Goal: Information Seeking & Learning: Compare options

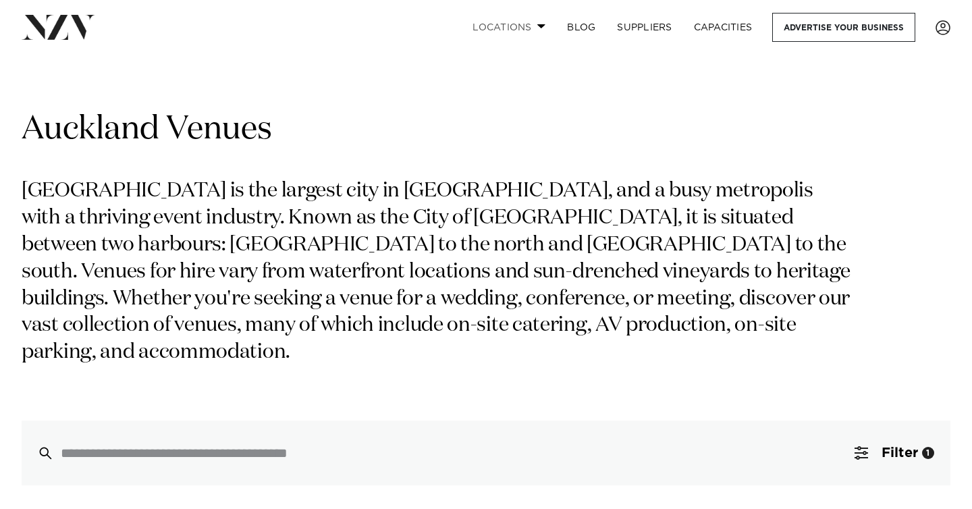
click at [516, 24] on link "Locations" at bounding box center [509, 27] width 94 height 29
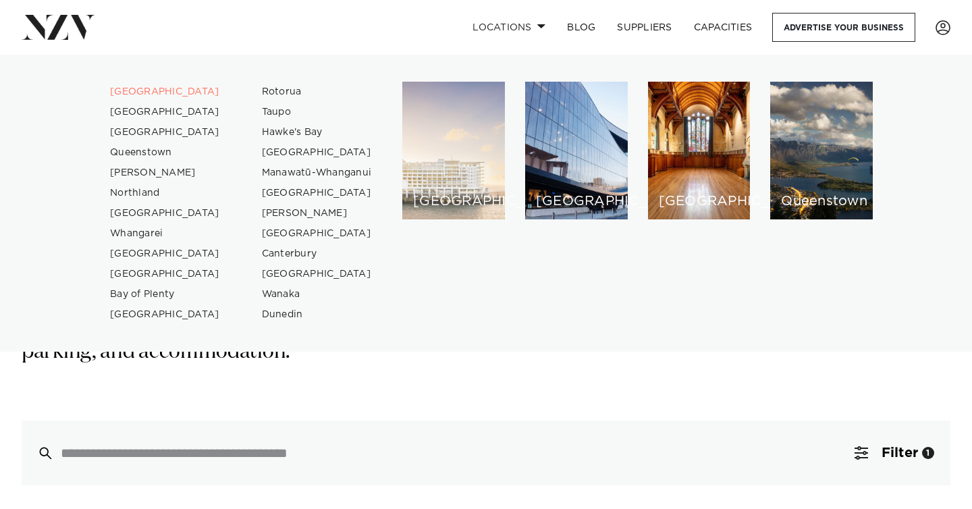
click at [461, 173] on div "[GEOGRAPHIC_DATA]" at bounding box center [453, 151] width 103 height 138
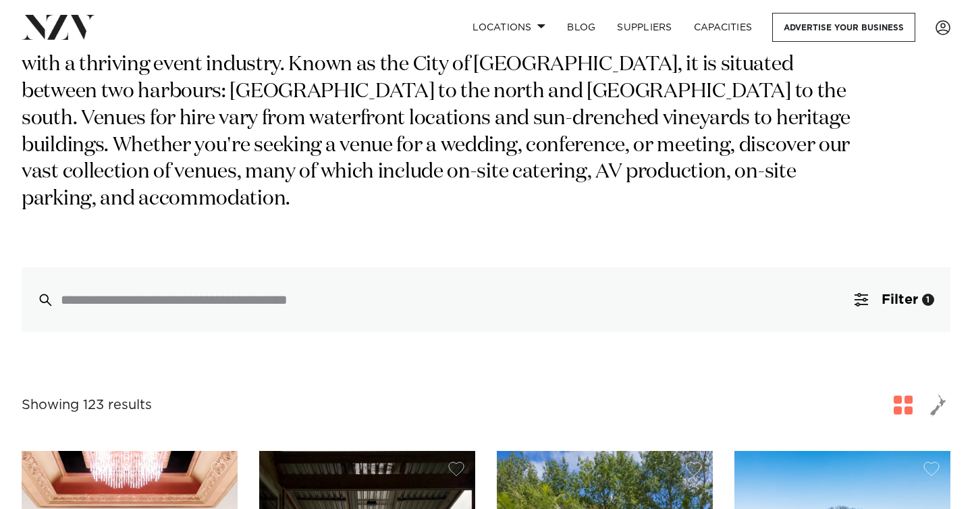
scroll to position [124, 0]
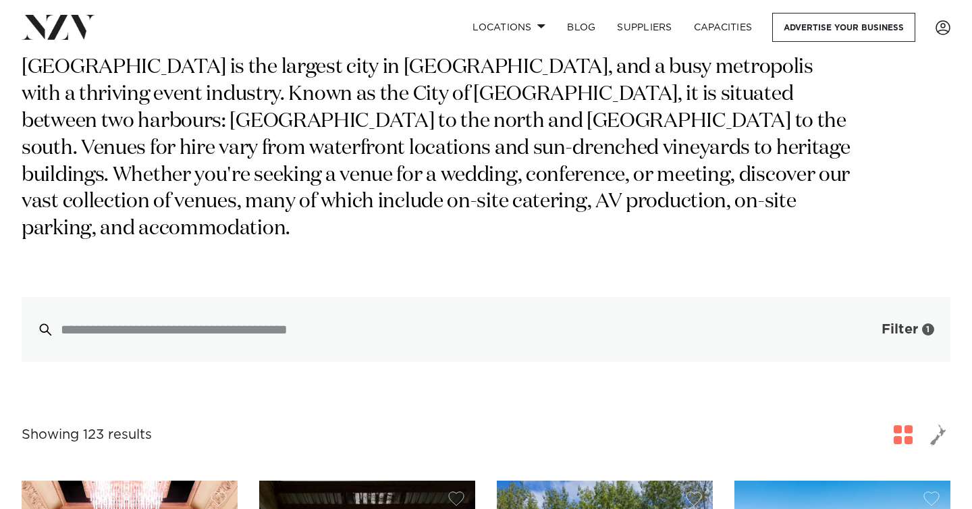
click at [928, 297] on button "Filter 1" at bounding box center [894, 329] width 112 height 65
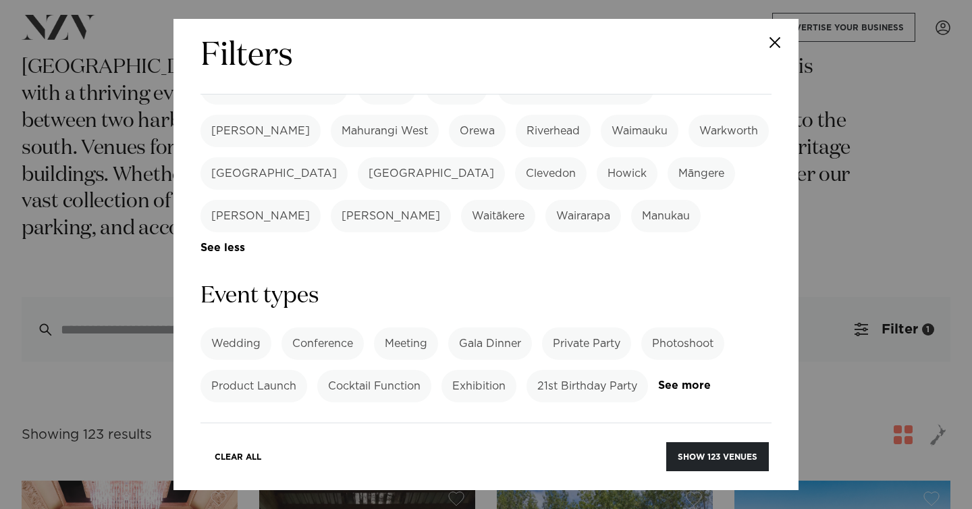
scroll to position [477, 0]
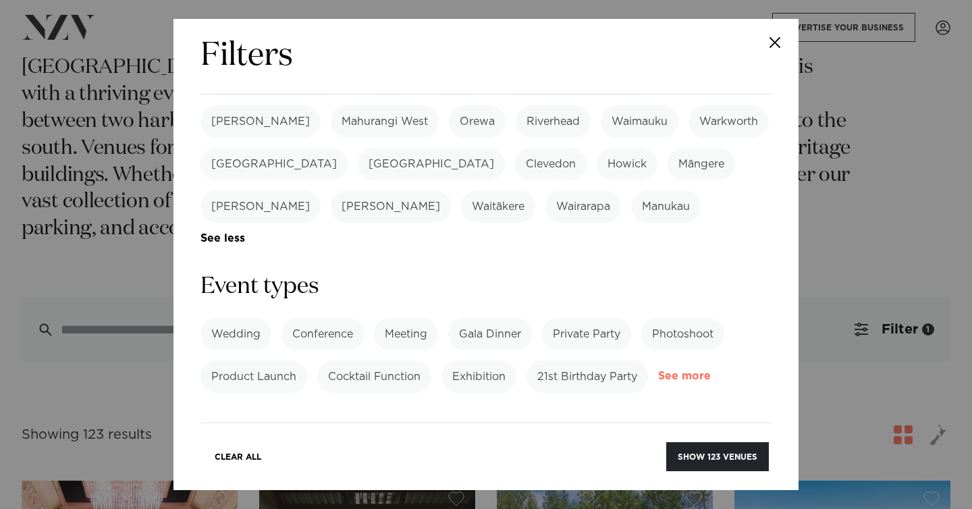
click at [688, 371] on link "See more" at bounding box center [710, 376] width 105 height 11
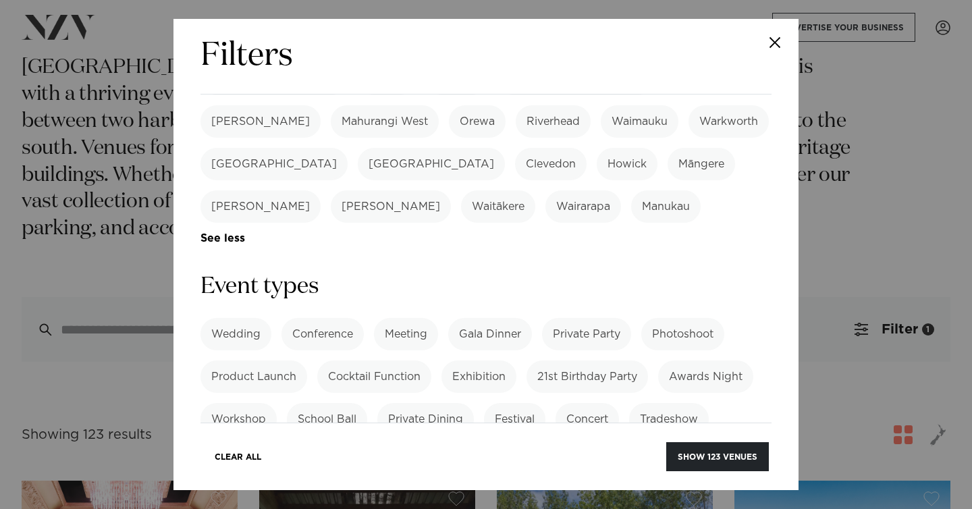
click at [580, 318] on label "Private Party" at bounding box center [586, 334] width 89 height 32
click at [281, 488] on label "Corporate Event" at bounding box center [254, 504] width 109 height 32
click at [614, 318] on label "Private Party" at bounding box center [586, 334] width 89 height 32
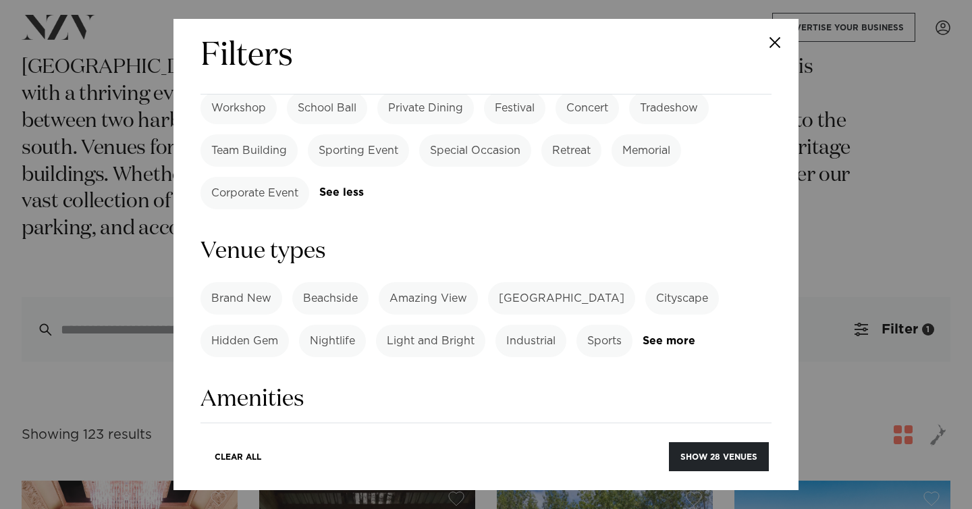
scroll to position [791, 0]
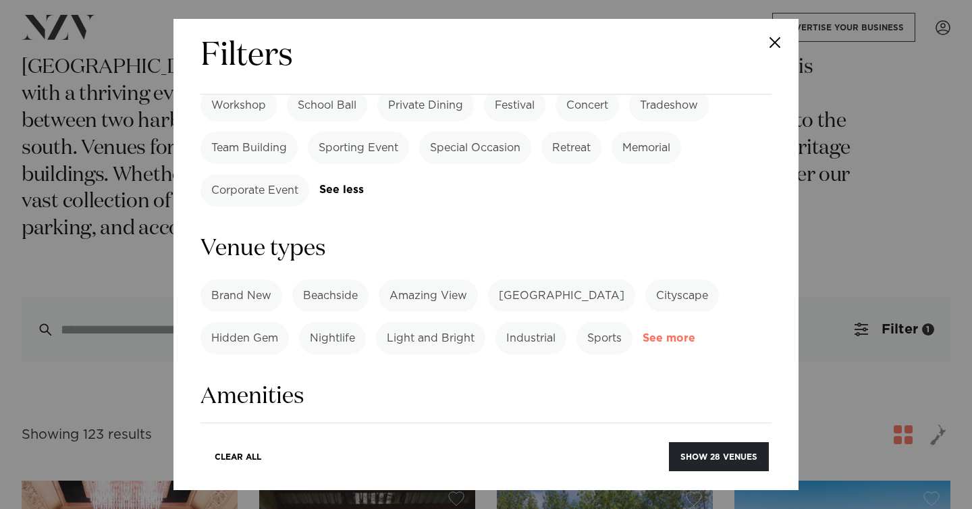
click at [665, 333] on link "See more" at bounding box center [695, 338] width 105 height 11
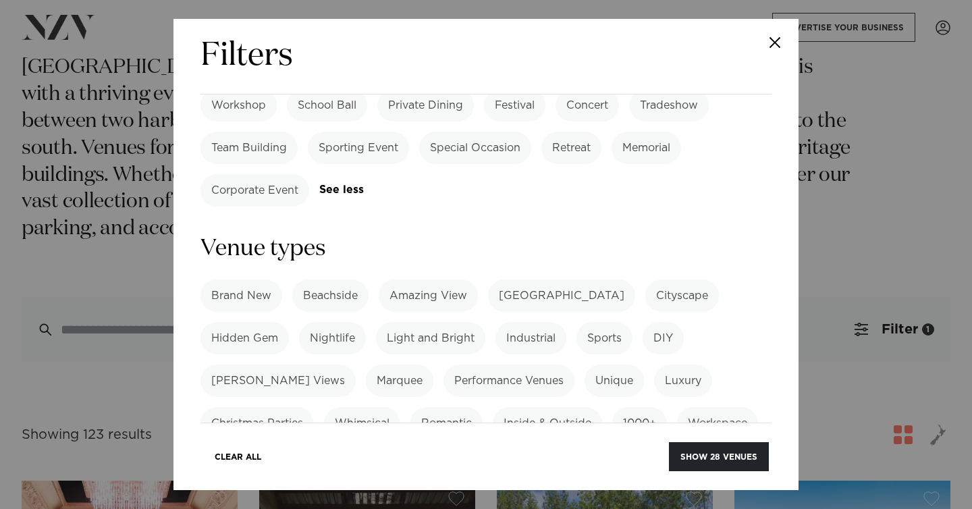
click at [427, 279] on label "Amazing View" at bounding box center [428, 295] width 99 height 32
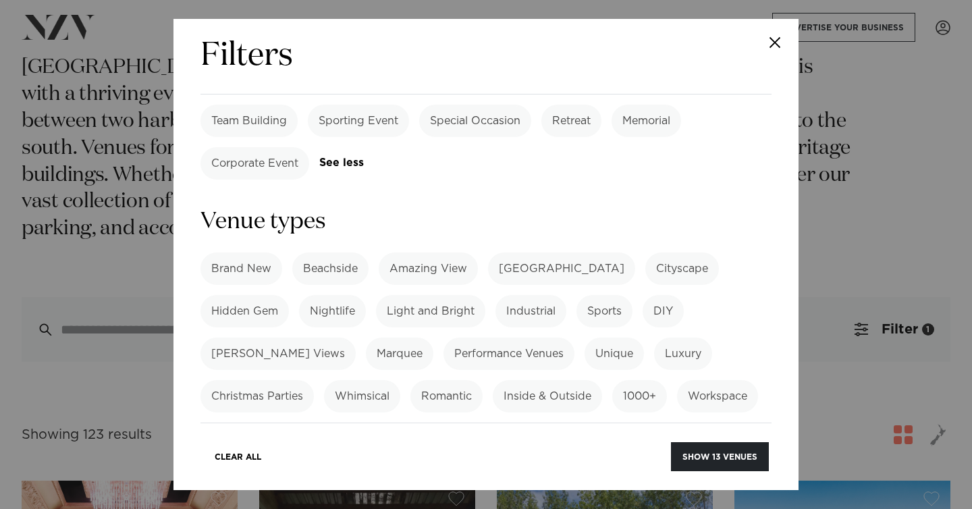
scroll to position [817, 0]
click at [314, 381] on label "Christmas Parties" at bounding box center [256, 397] width 113 height 32
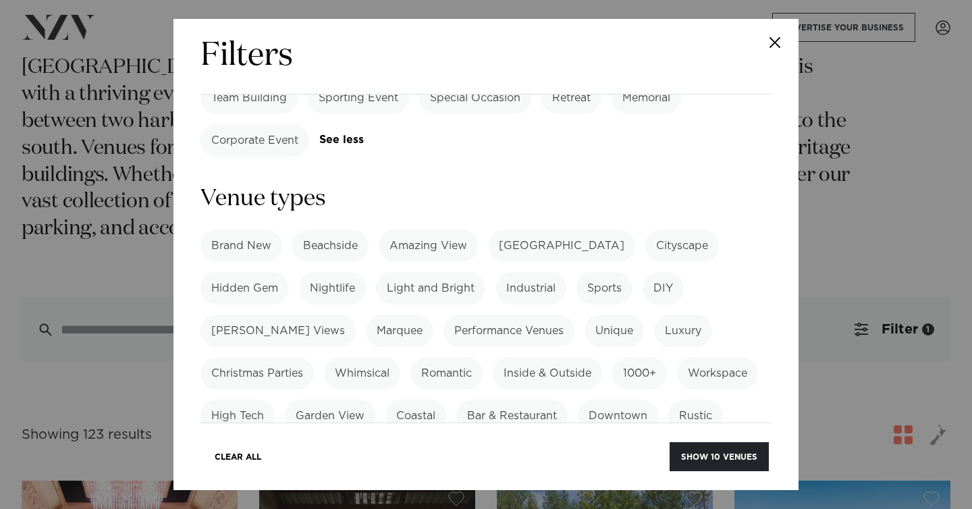
scroll to position [842, 0]
click at [493, 356] on label "Inside & Outside" at bounding box center [547, 372] width 109 height 32
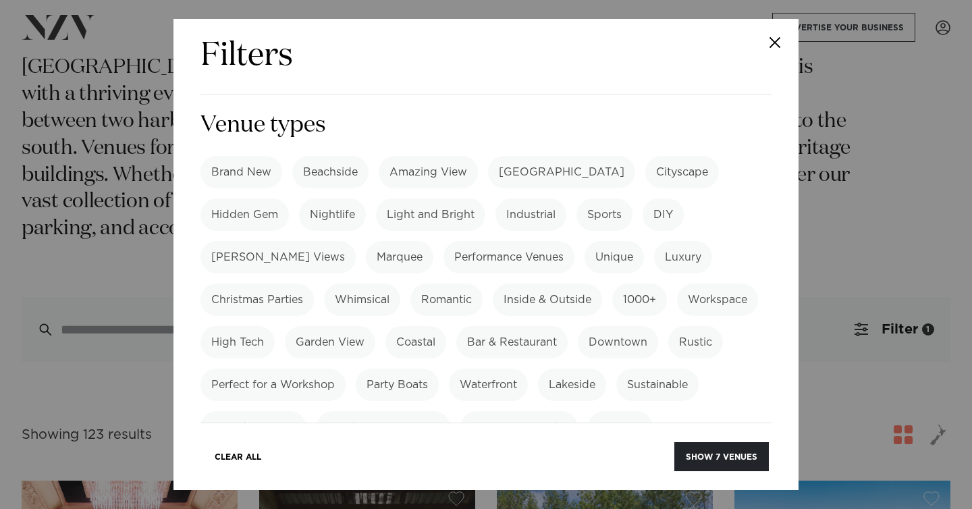
scroll to position [918, 0]
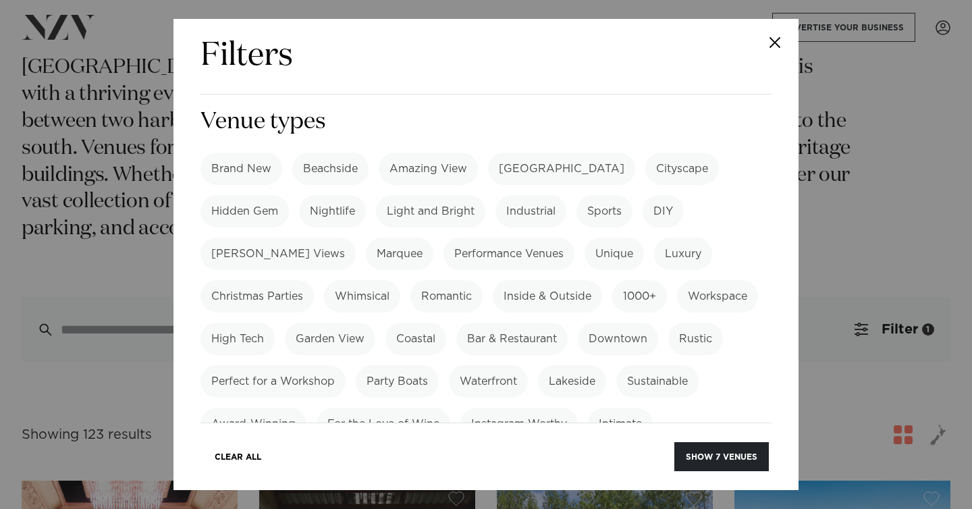
click at [285, 323] on label "Garden View" at bounding box center [330, 339] width 90 height 32
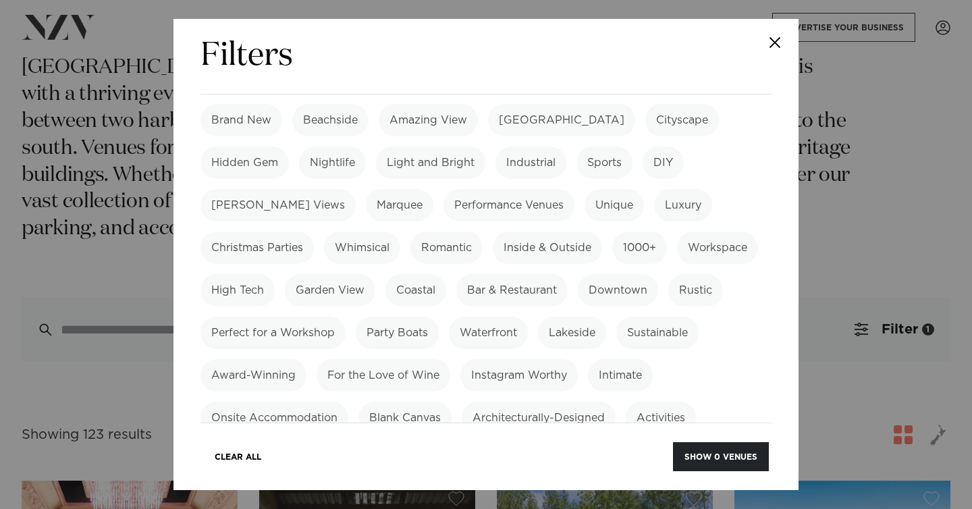
scroll to position [968, 0]
click at [541, 358] on label "Instagram Worthy" at bounding box center [518, 374] width 117 height 32
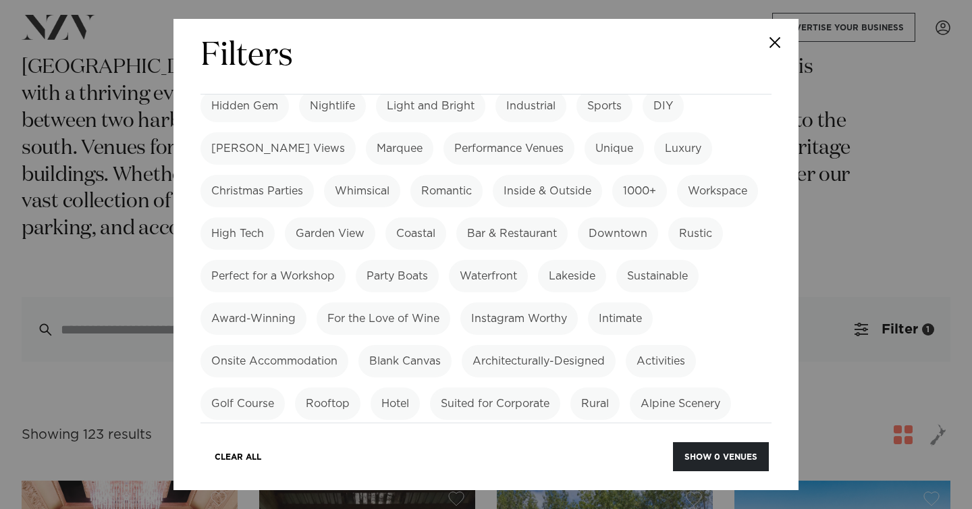
scroll to position [1027, 0]
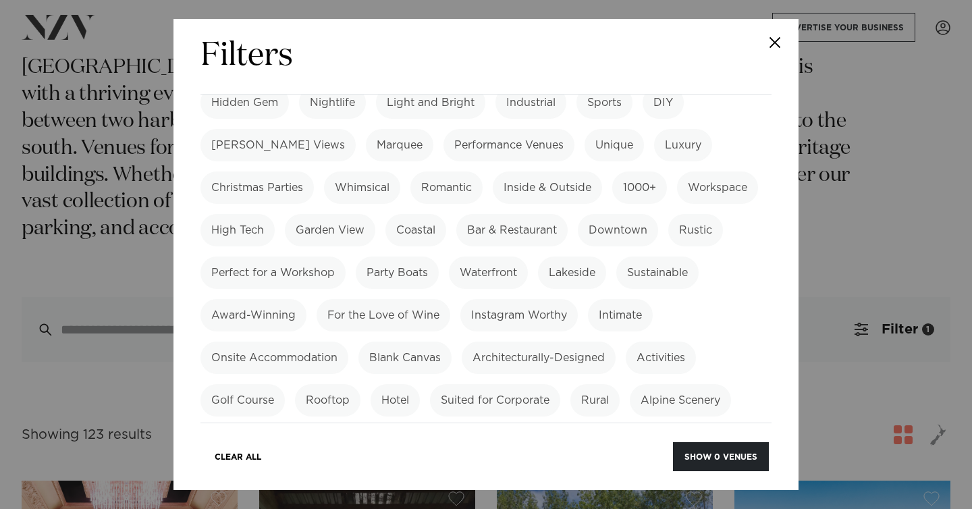
click at [520, 342] on label "Architecturally-Designed" at bounding box center [539, 358] width 154 height 32
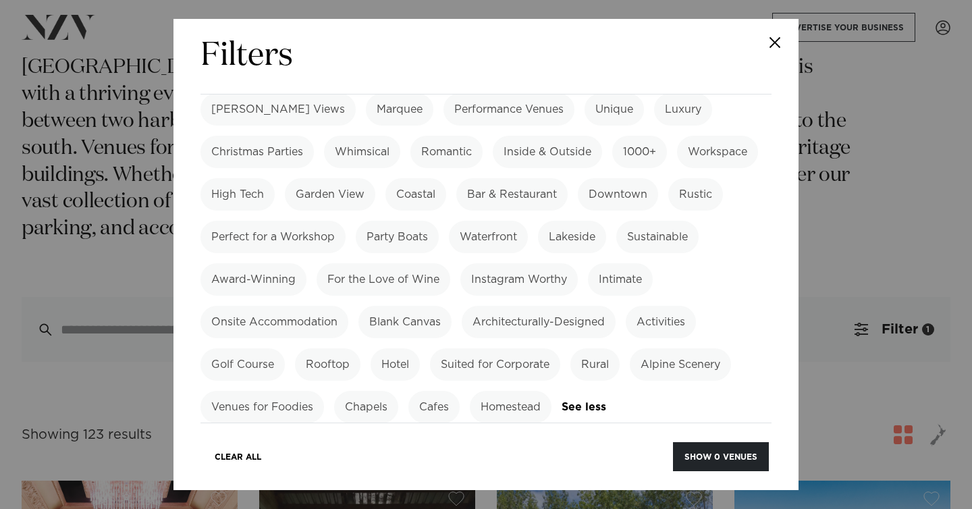
click at [643, 214] on div "Brand New Beachside Amazing View Heritage Building Cityscape Hidden Gem Nightli…" at bounding box center [485, 215] width 571 height 415
click at [655, 306] on label "Activities" at bounding box center [661, 322] width 70 height 32
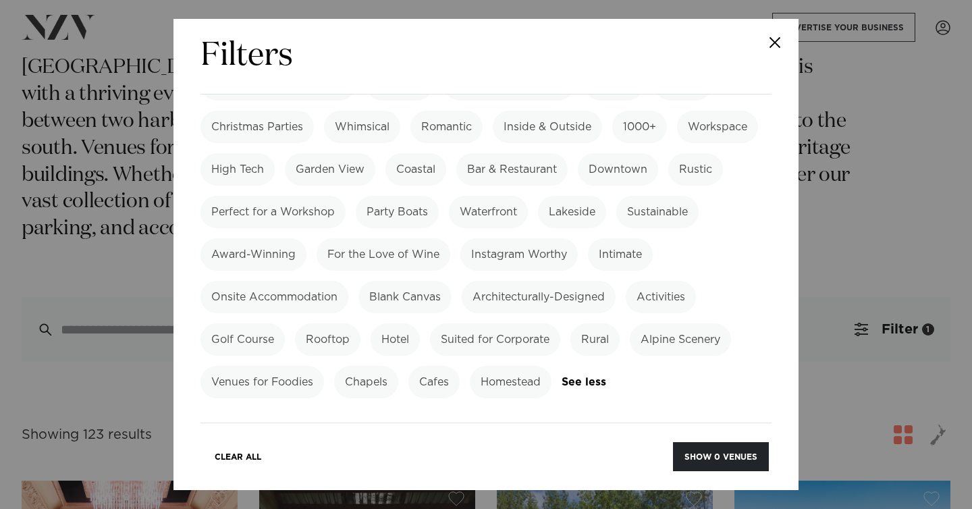
scroll to position [1088, 0]
click at [496, 323] on label "Suited for Corporate" at bounding box center [495, 339] width 130 height 32
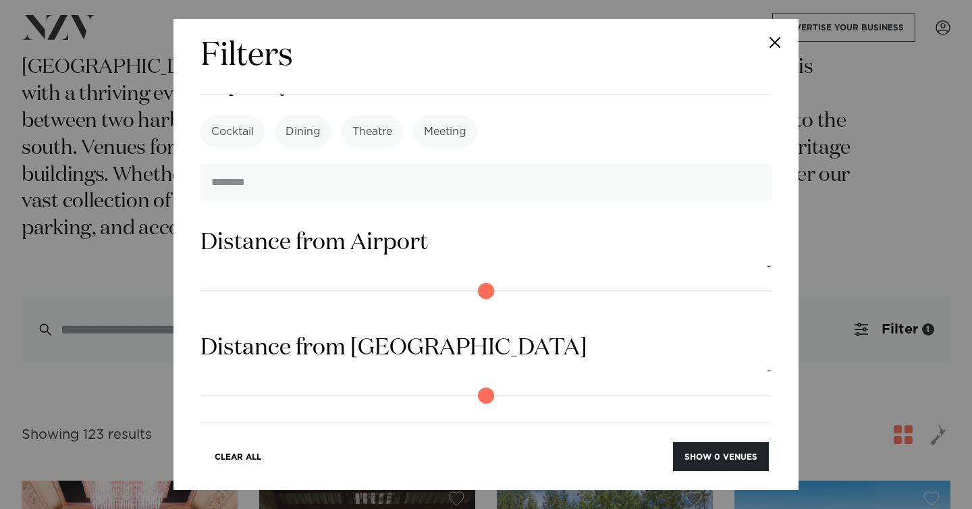
scroll to position [1623, 0]
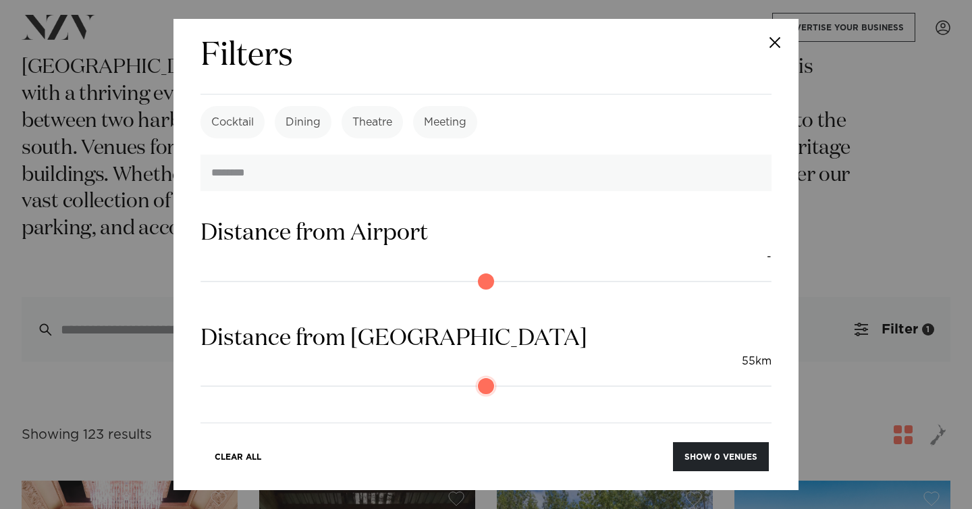
type input "*"
drag, startPoint x: 210, startPoint y: 260, endPoint x: 80, endPoint y: 298, distance: 135.8
click at [200, 375] on input "range" at bounding box center [485, 386] width 571 height 22
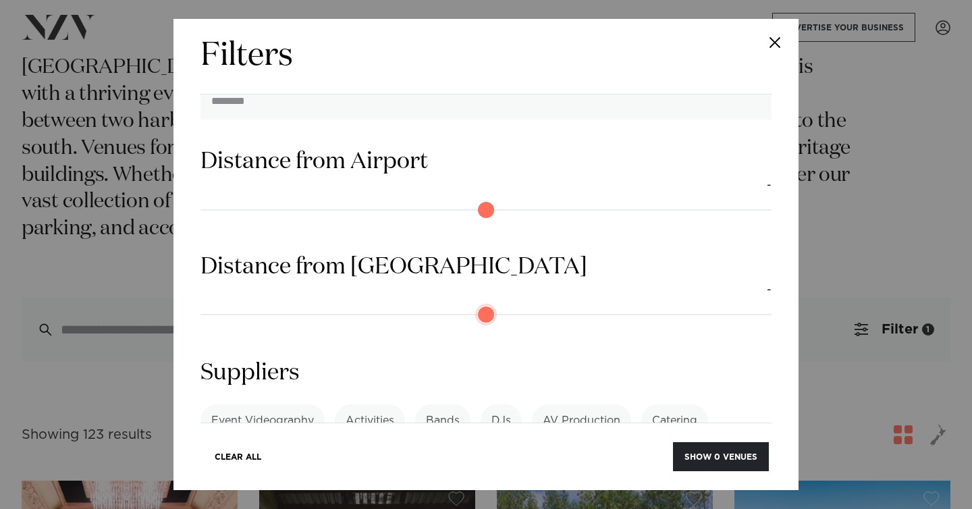
scroll to position [1694, 0]
click at [396, 405] on div "Event Videography Activities Bands DJs AV Production Catering Consultants Conve…" at bounding box center [485, 453] width 571 height 97
click at [306, 490] on link "See more" at bounding box center [252, 495] width 105 height 11
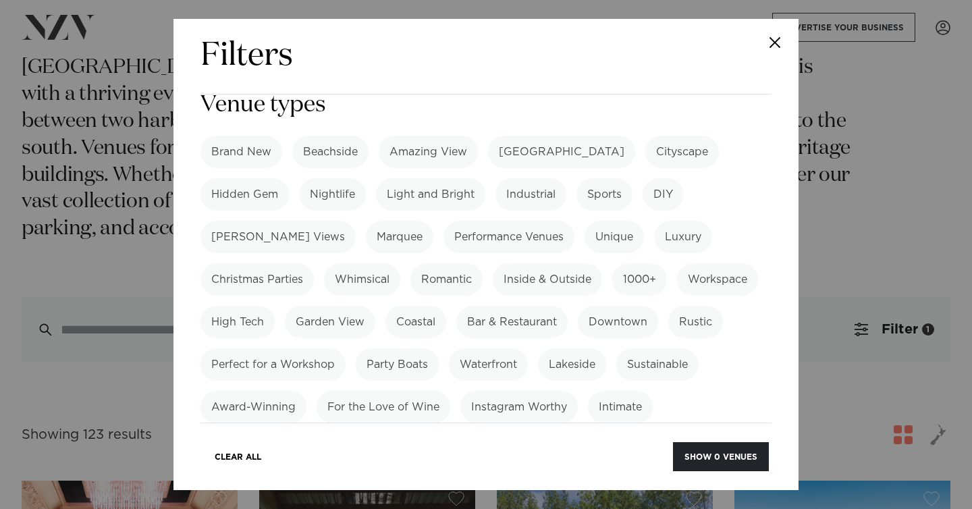
scroll to position [933, 0]
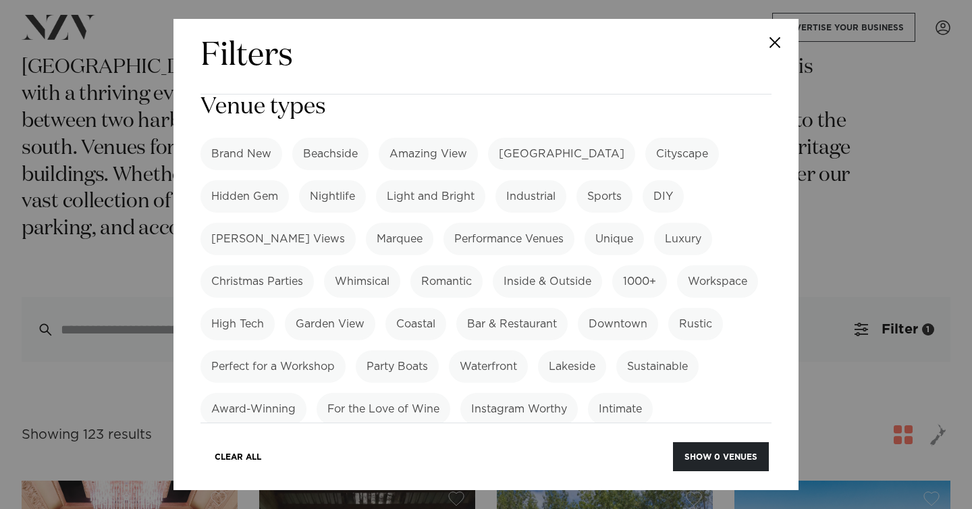
click at [541, 393] on label "Instagram Worthy" at bounding box center [518, 409] width 117 height 32
click at [641, 435] on label "Activities" at bounding box center [661, 451] width 70 height 32
click at [314, 265] on label "Christmas Parties" at bounding box center [256, 281] width 113 height 32
click at [493, 265] on label "Inside & Outside" at bounding box center [547, 281] width 109 height 32
click at [285, 308] on label "Garden View" at bounding box center [330, 324] width 90 height 32
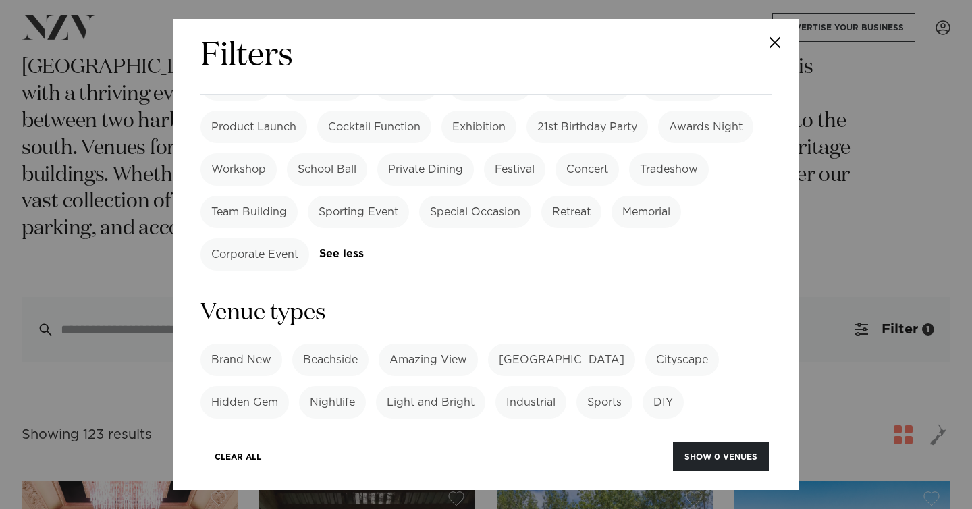
scroll to position [725, 0]
click at [398, 346] on label "Amazing View" at bounding box center [428, 362] width 99 height 32
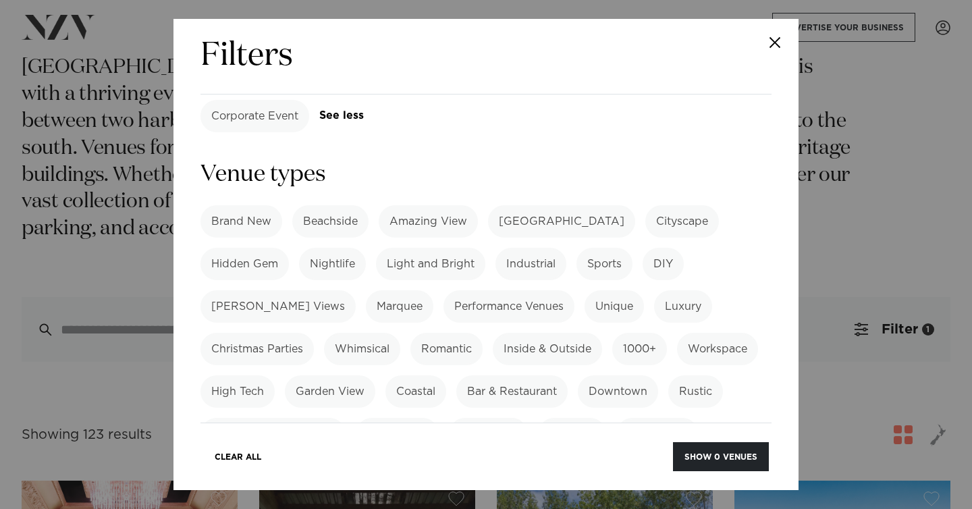
click at [512, 503] on label "Architecturally-Designed" at bounding box center [539, 519] width 154 height 32
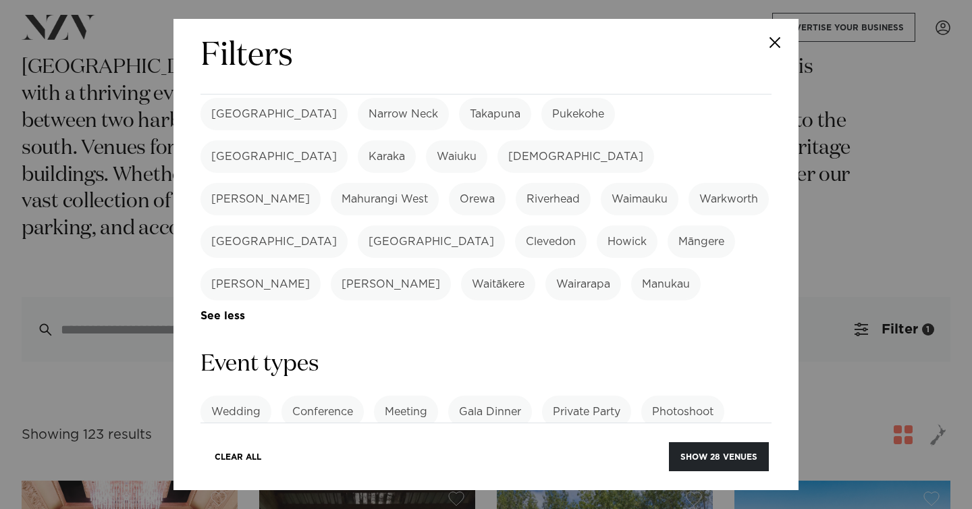
scroll to position [509, 0]
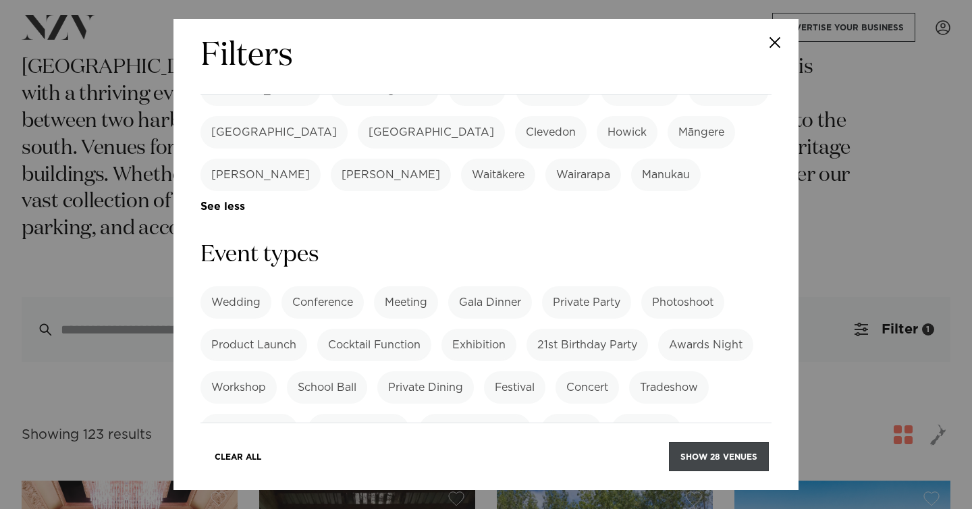
click at [707, 462] on button "Show 28 venues" at bounding box center [719, 456] width 100 height 29
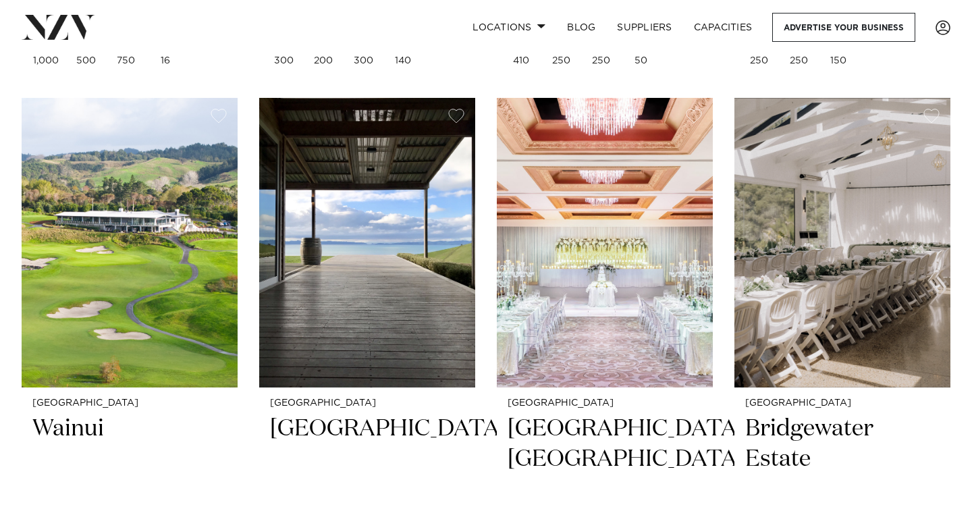
scroll to position [2014, 0]
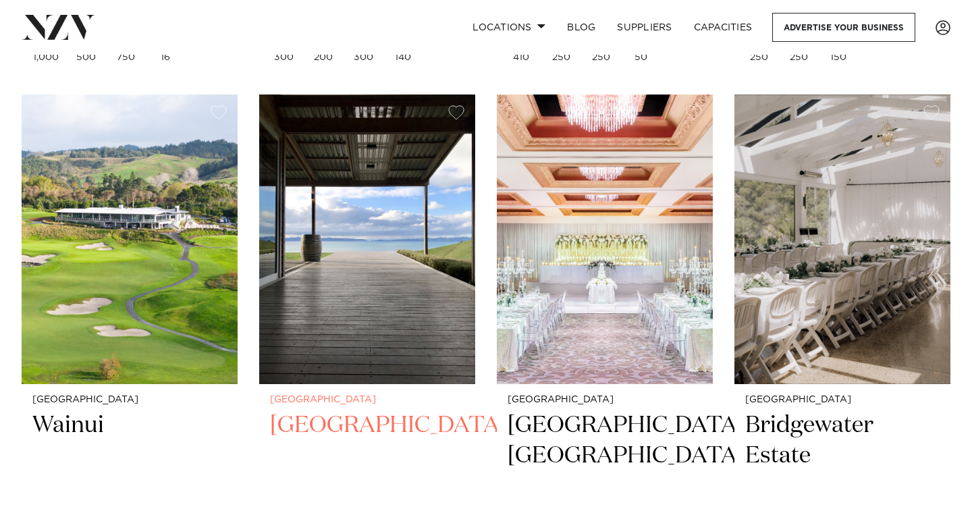
click at [350, 435] on h2 "[GEOGRAPHIC_DATA]" at bounding box center [367, 455] width 194 height 91
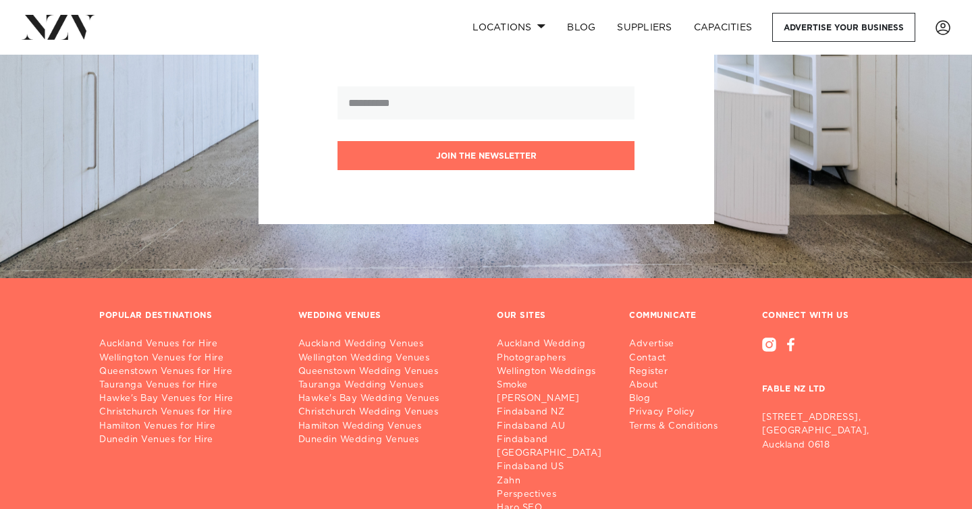
scroll to position [4778, 0]
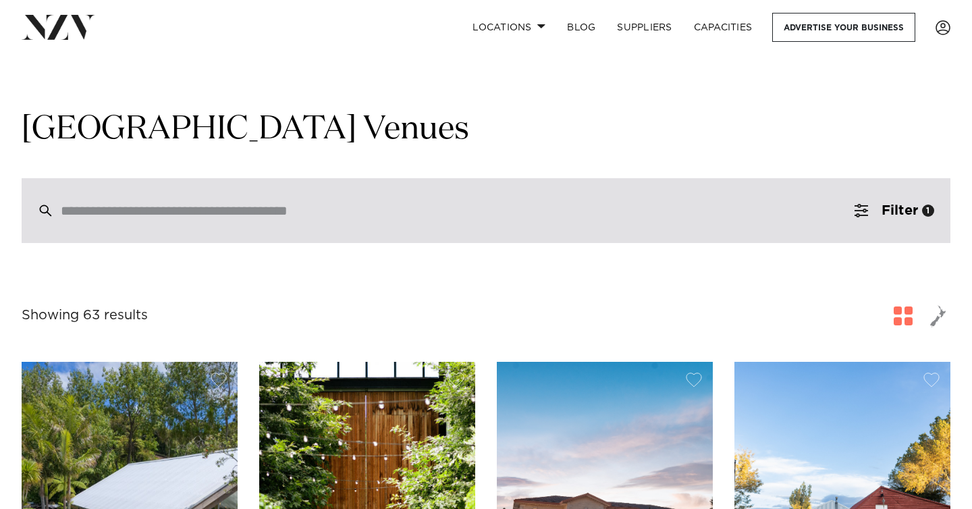
click at [338, 198] on div at bounding box center [486, 210] width 929 height 65
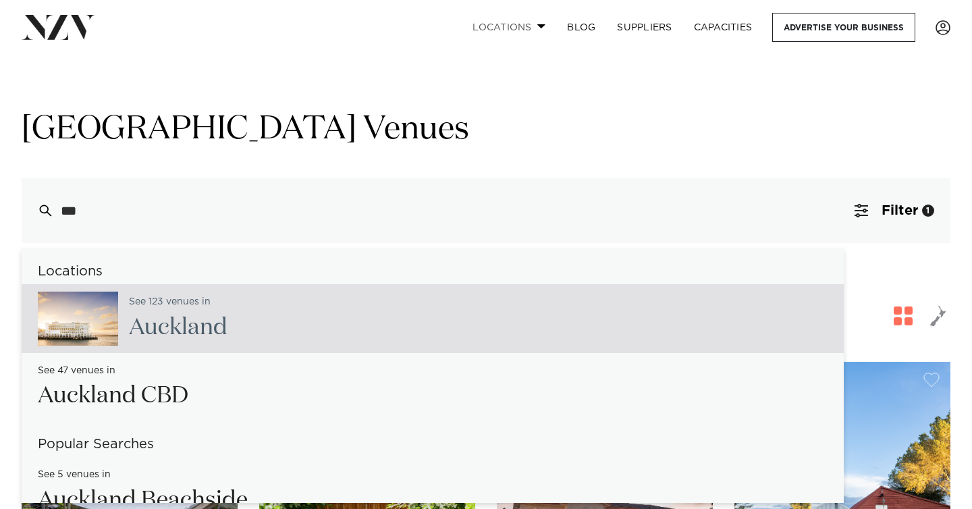
type input "***"
click at [523, 13] on link "Locations" at bounding box center [509, 27] width 94 height 29
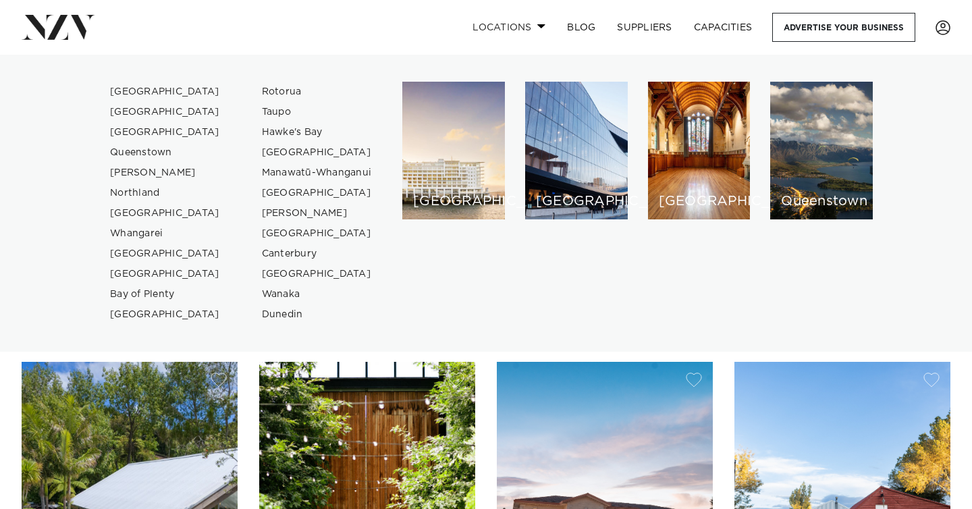
click at [522, 24] on link "Locations" at bounding box center [509, 27] width 94 height 29
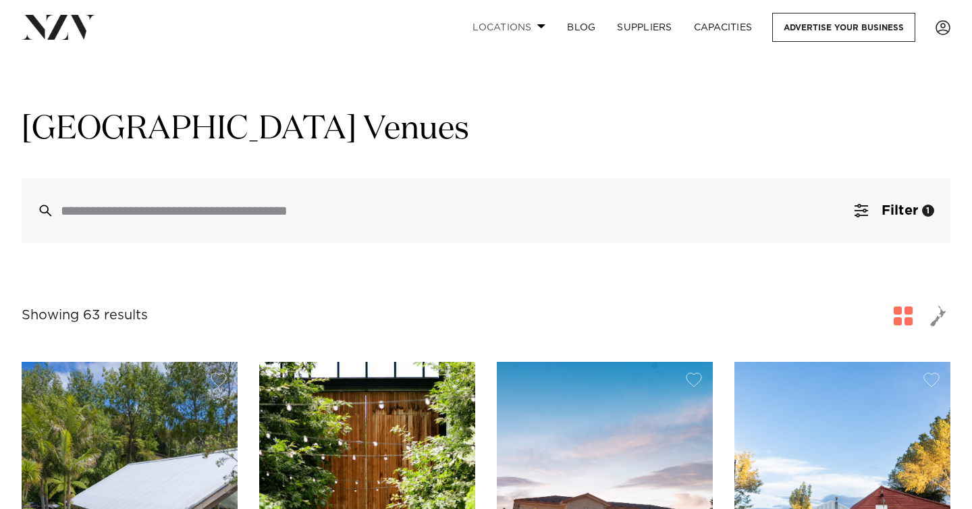
click at [522, 24] on link "Locations" at bounding box center [509, 27] width 94 height 29
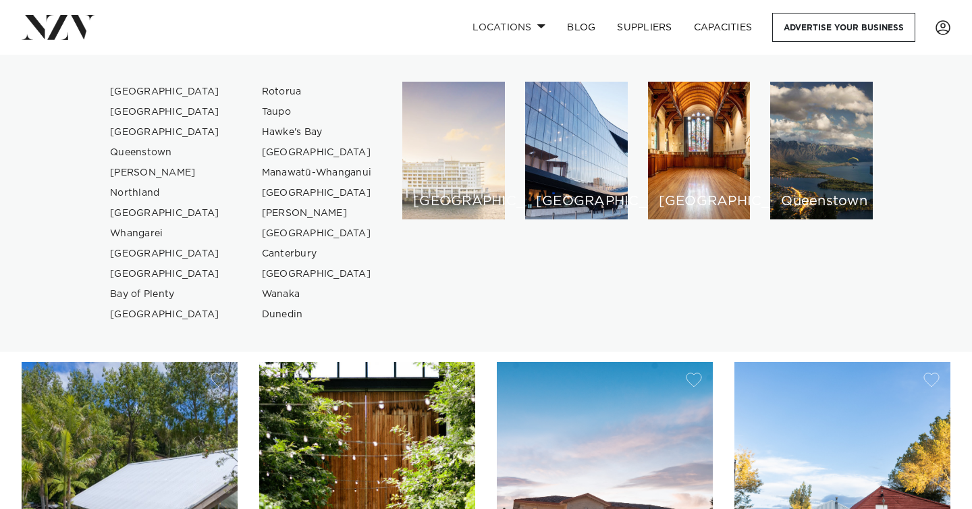
click at [429, 172] on div "[GEOGRAPHIC_DATA]" at bounding box center [453, 151] width 103 height 138
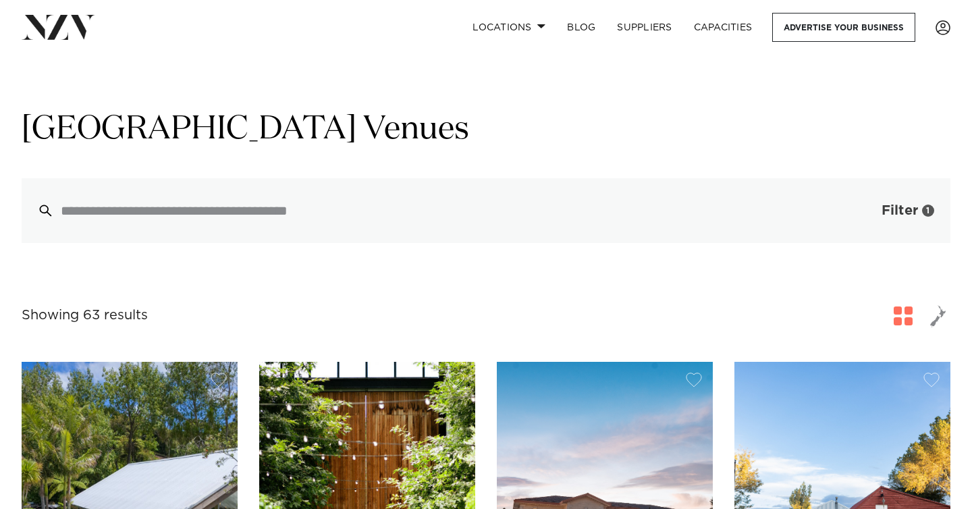
click at [914, 215] on span "Filter" at bounding box center [900, 210] width 36 height 13
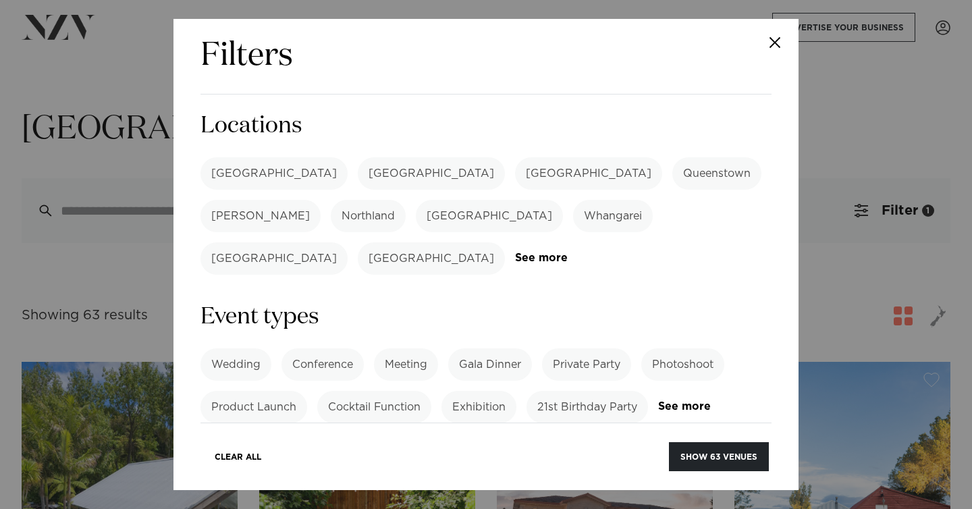
click at [239, 171] on label "[GEOGRAPHIC_DATA]" at bounding box center [273, 173] width 147 height 32
click at [730, 452] on button "Show 18 venues" at bounding box center [719, 456] width 99 height 29
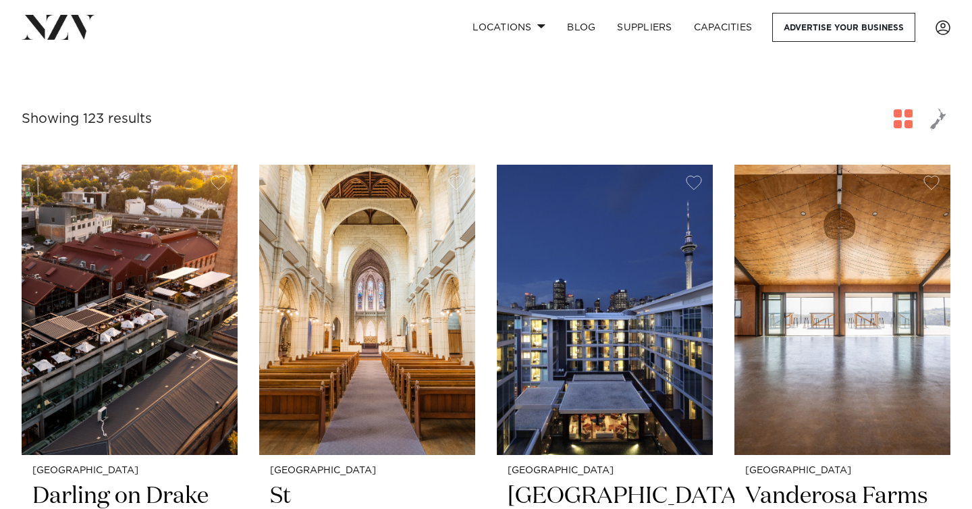
scroll to position [441, 0]
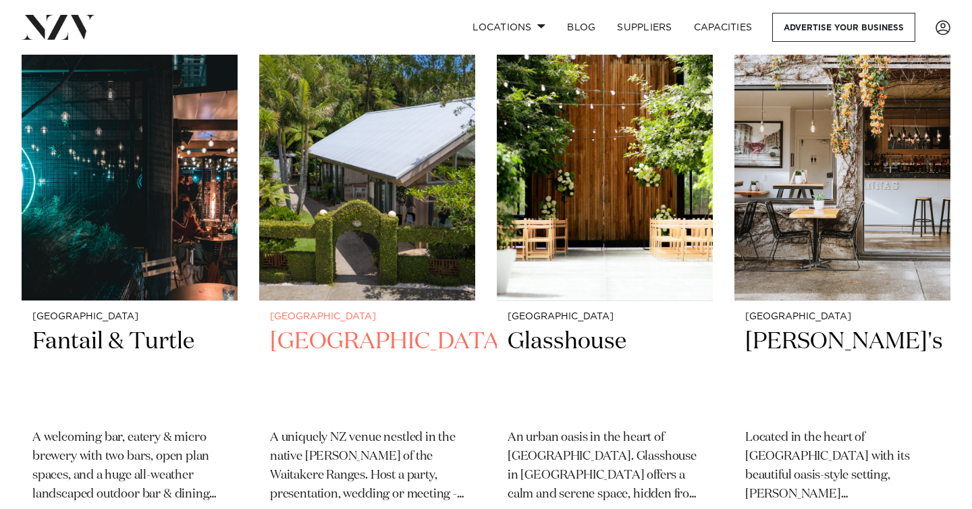
scroll to position [350, 0]
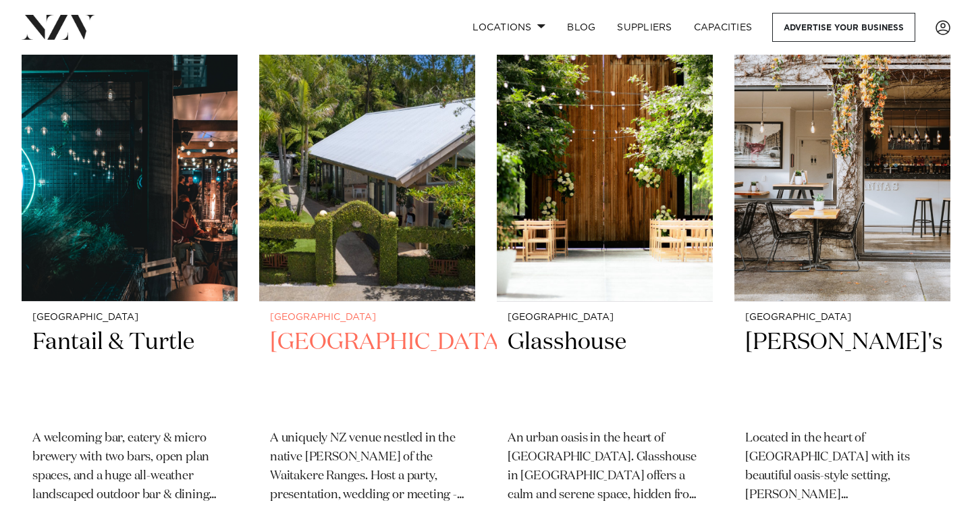
click at [320, 350] on h2 "[GEOGRAPHIC_DATA]" at bounding box center [367, 372] width 194 height 91
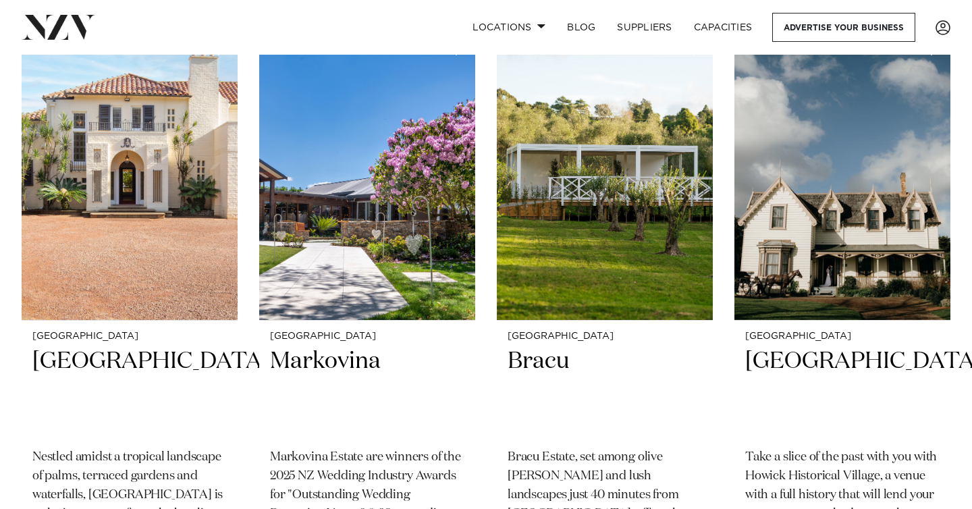
scroll to position [1500, 0]
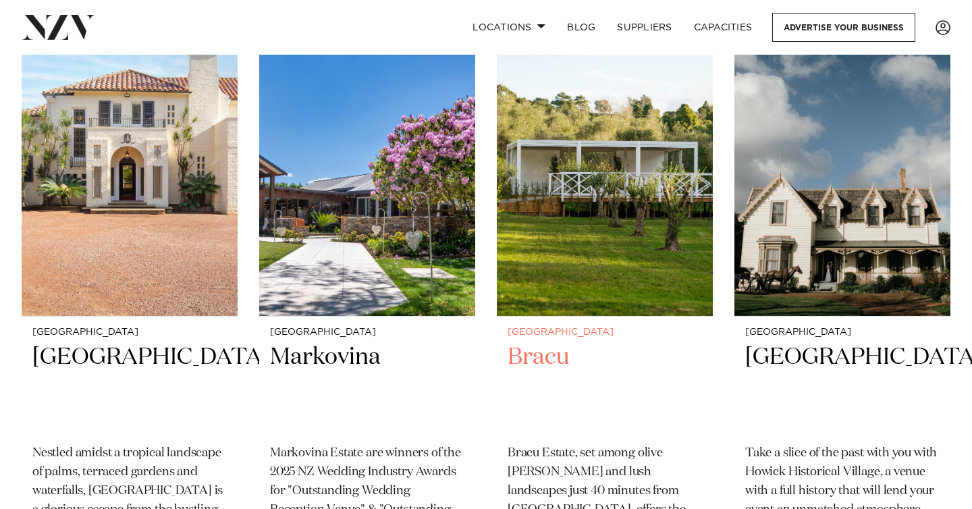
click at [537, 373] on h2 "Bracu" at bounding box center [605, 387] width 194 height 91
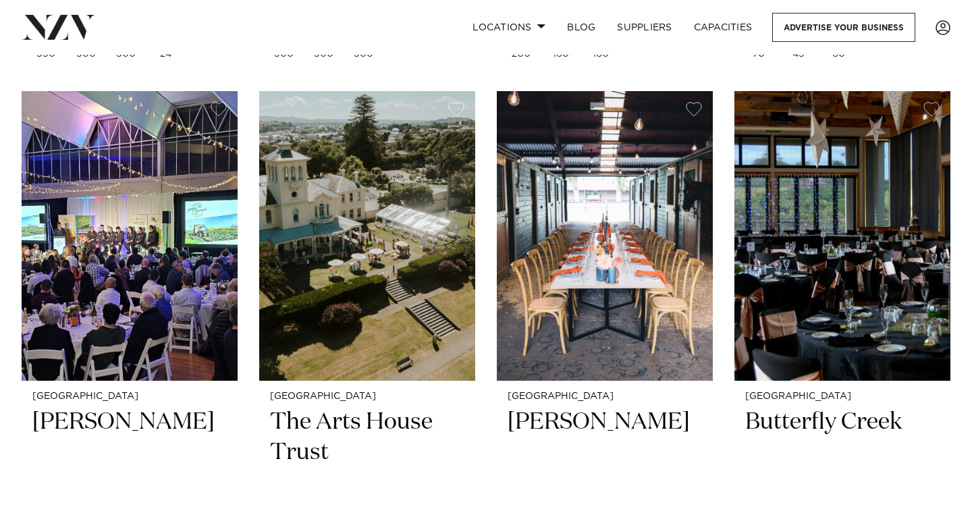
scroll to position [2018, 0]
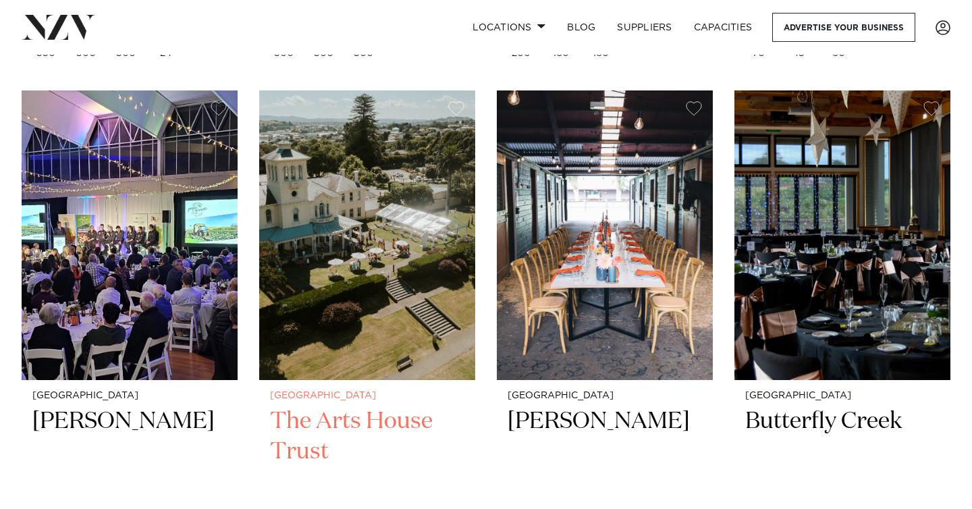
click at [357, 420] on h2 "The Arts House Trust" at bounding box center [367, 451] width 194 height 91
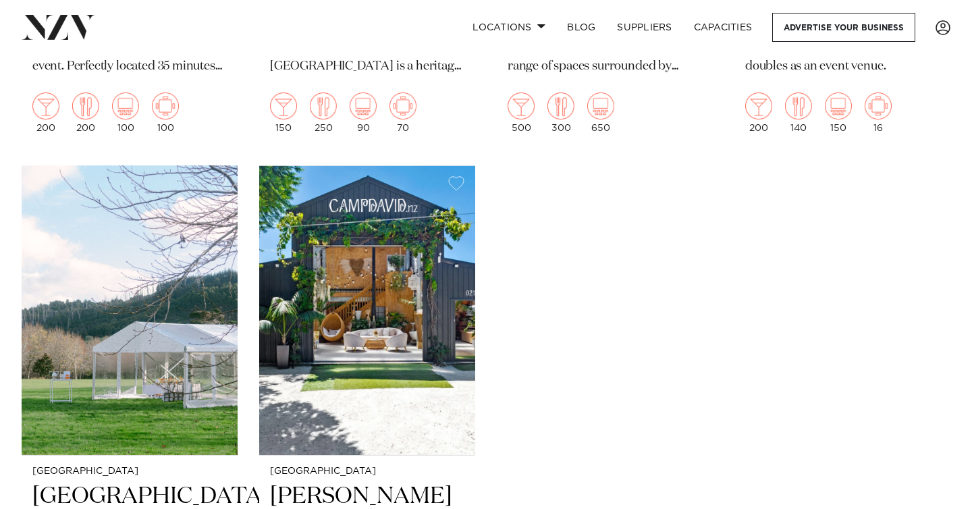
scroll to position [2542, 0]
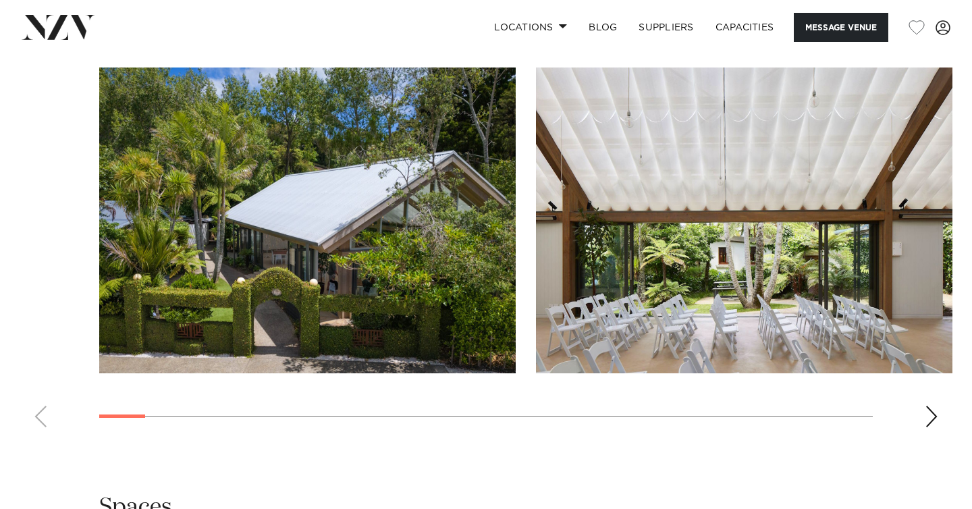
scroll to position [1785, 0]
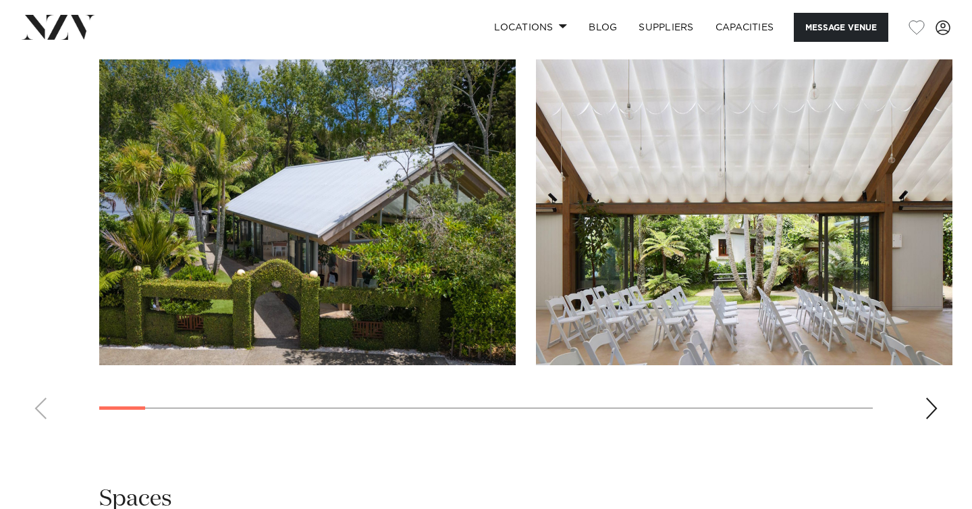
click at [932, 398] on div "Next slide" at bounding box center [931, 409] width 13 height 22
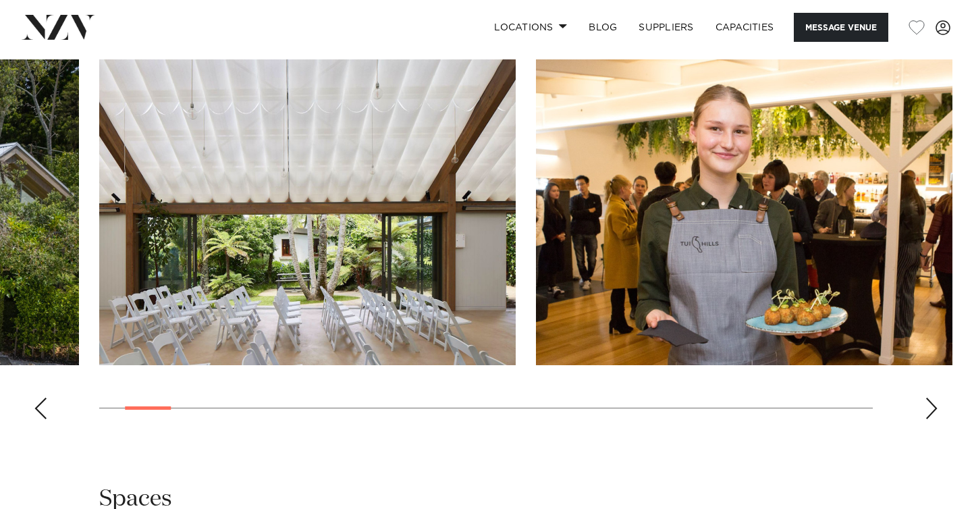
click at [932, 398] on div "Next slide" at bounding box center [931, 409] width 13 height 22
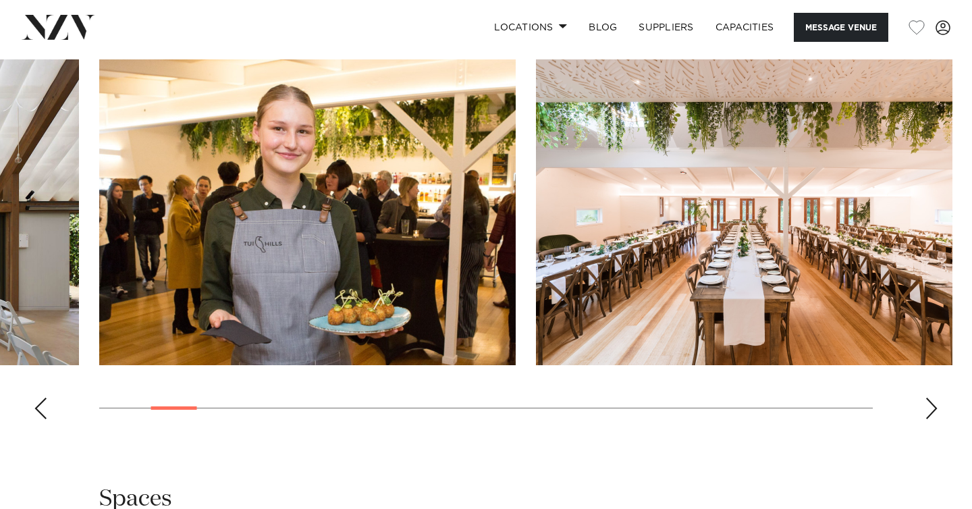
click at [932, 398] on div "Next slide" at bounding box center [931, 409] width 13 height 22
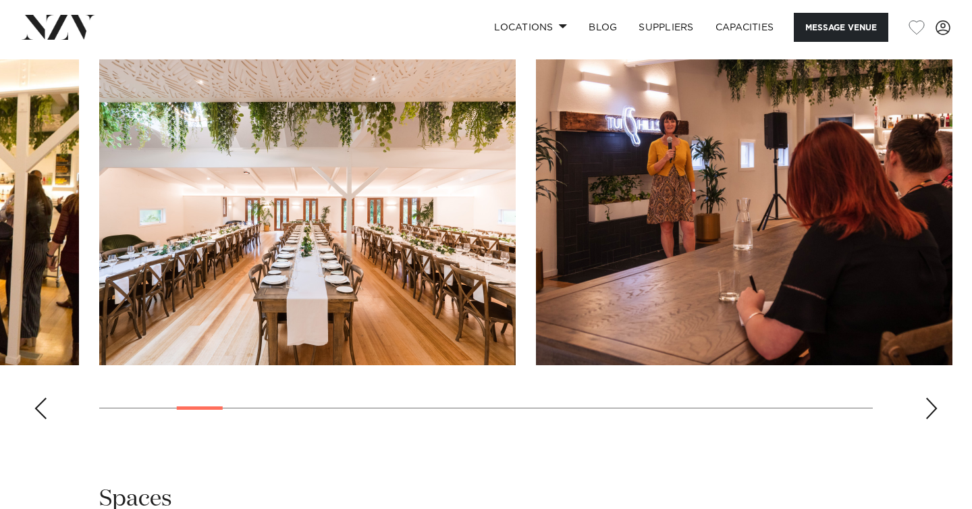
click at [932, 398] on div "Next slide" at bounding box center [931, 409] width 13 height 22
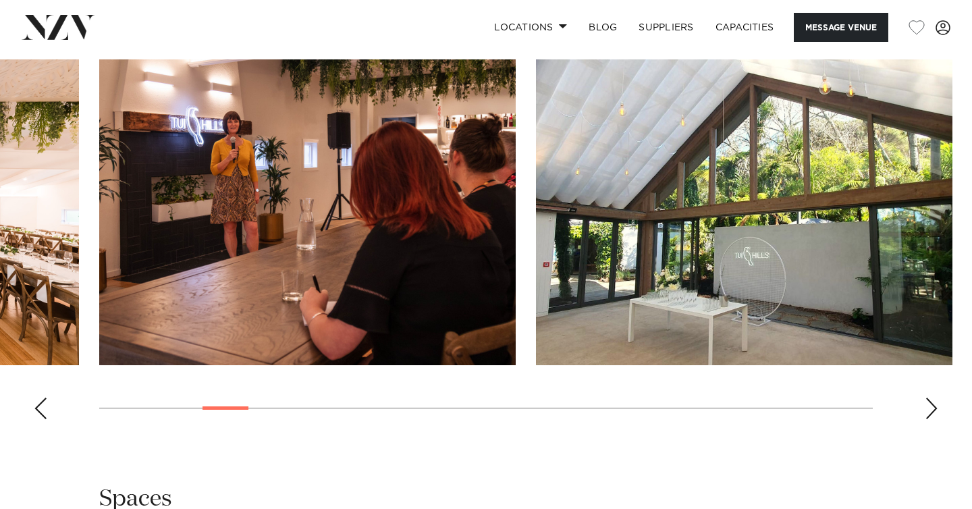
click at [932, 398] on div "Next slide" at bounding box center [931, 409] width 13 height 22
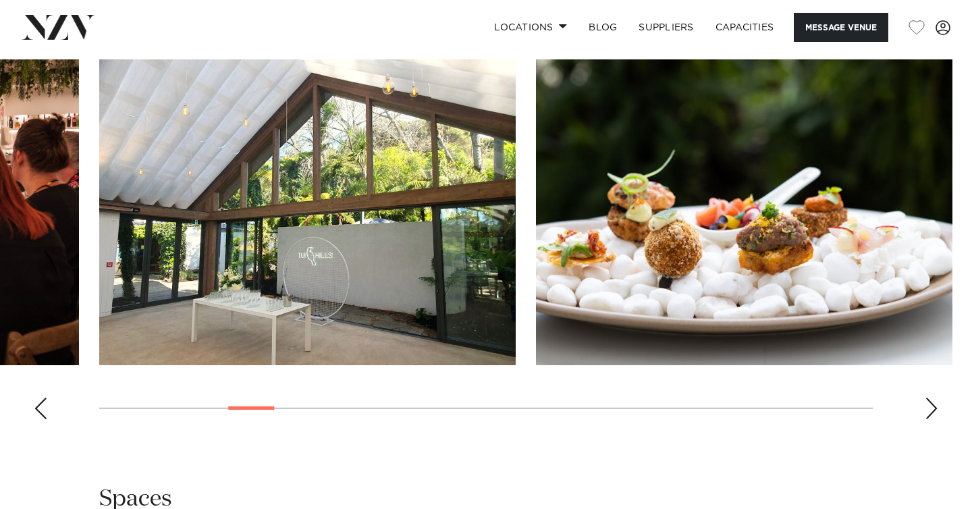
click at [932, 398] on div "Next slide" at bounding box center [931, 409] width 13 height 22
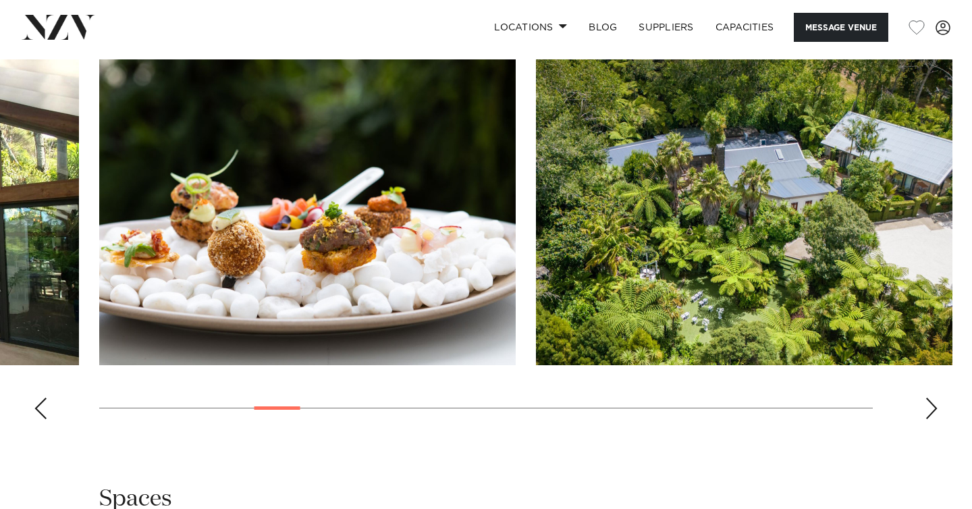
click at [932, 398] on div "Next slide" at bounding box center [931, 409] width 13 height 22
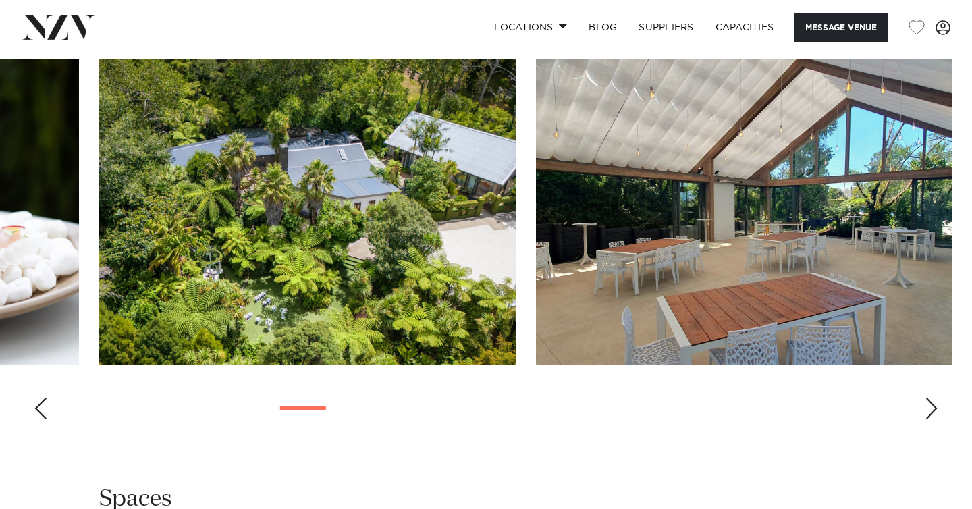
click at [932, 398] on div "Next slide" at bounding box center [931, 409] width 13 height 22
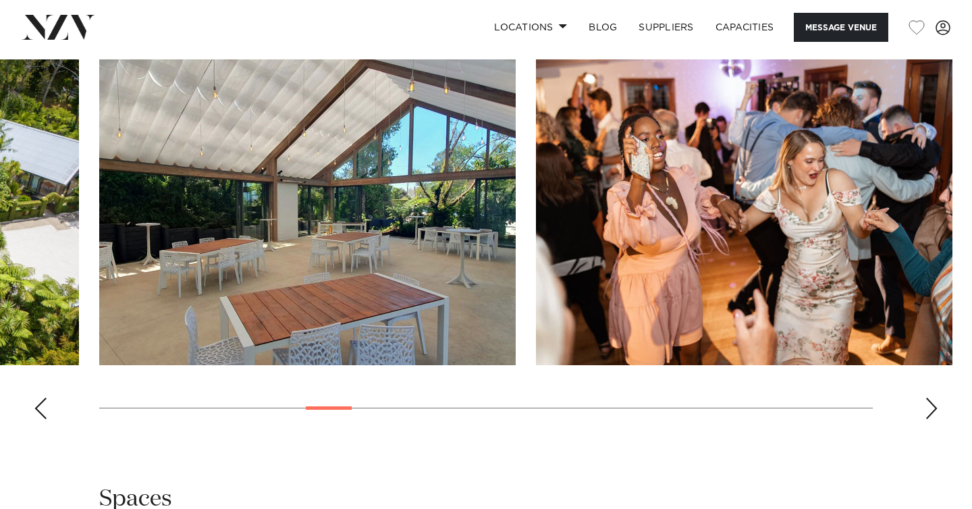
click at [932, 398] on div "Next slide" at bounding box center [931, 409] width 13 height 22
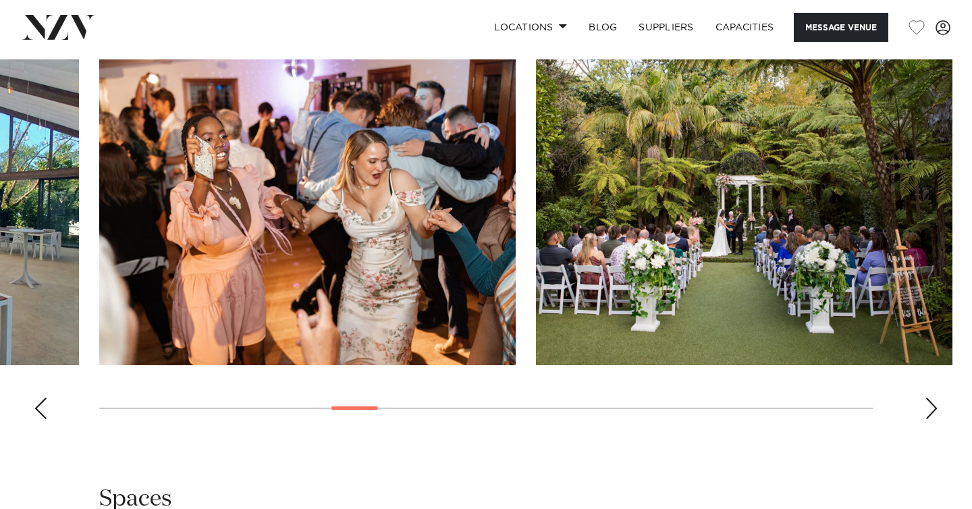
click at [932, 398] on div "Next slide" at bounding box center [931, 409] width 13 height 22
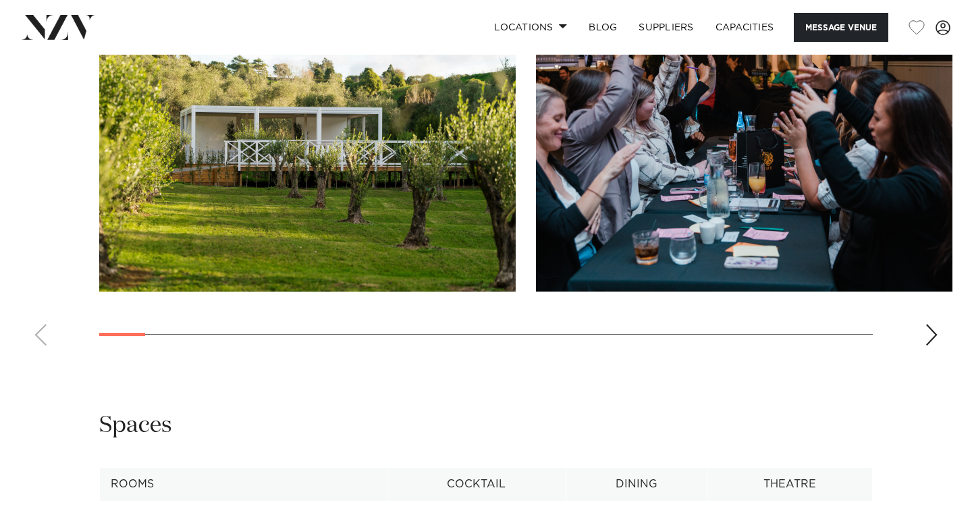
scroll to position [1531, 0]
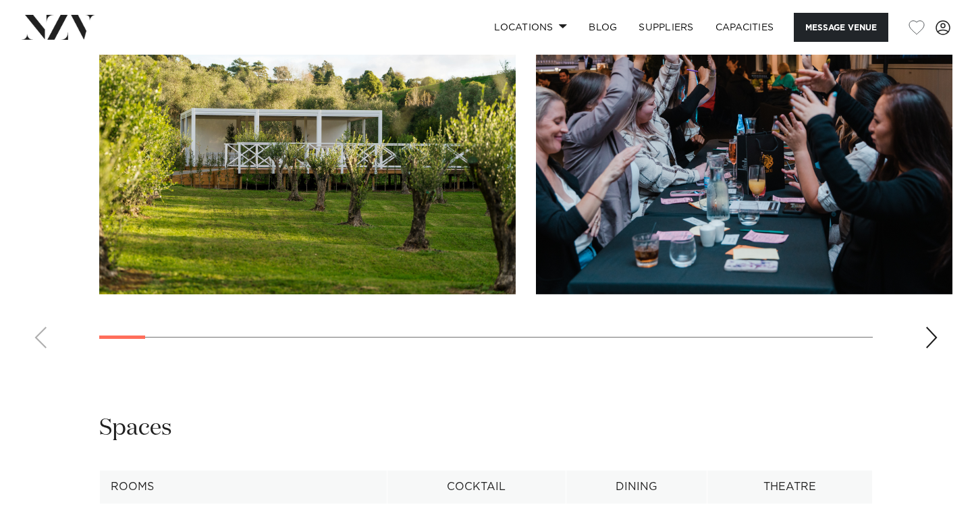
click at [934, 329] on div "Next slide" at bounding box center [931, 338] width 13 height 22
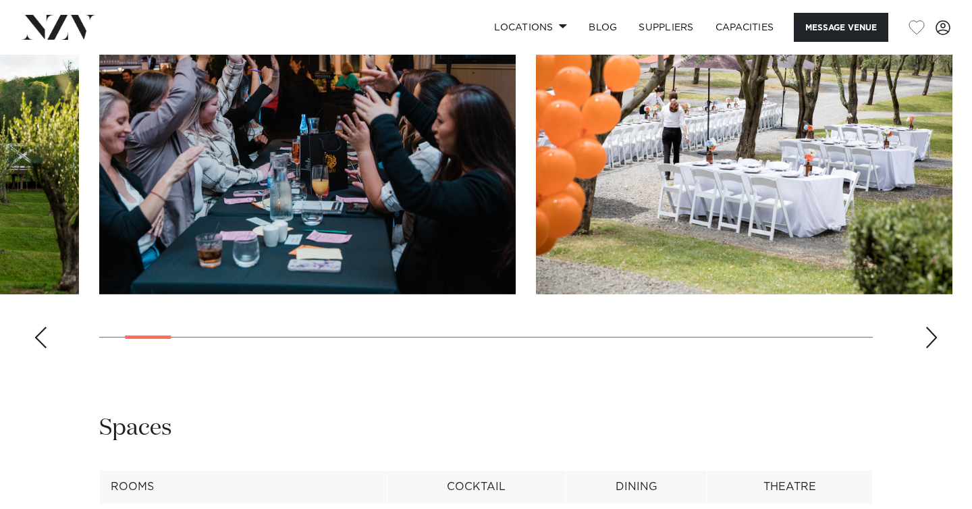
click at [934, 330] on div "Next slide" at bounding box center [931, 338] width 13 height 22
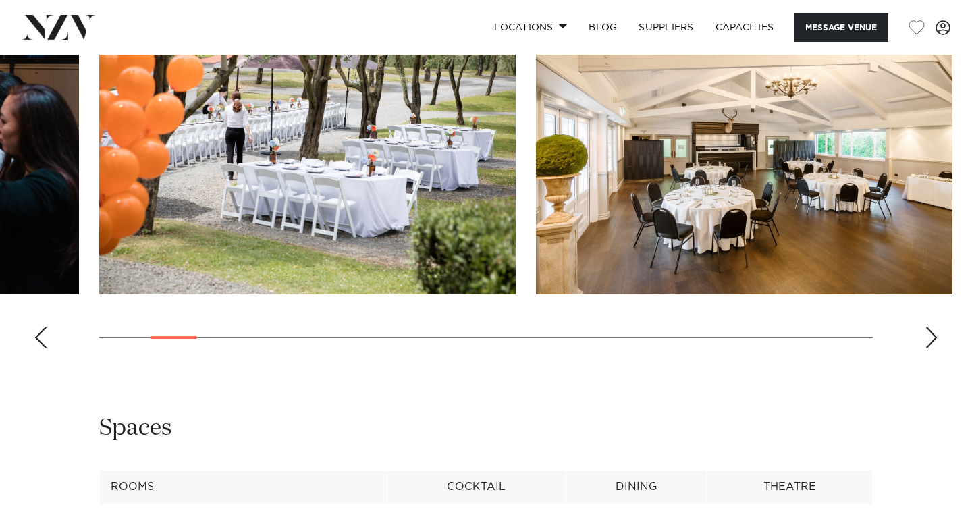
click at [934, 330] on div "Next slide" at bounding box center [931, 338] width 13 height 22
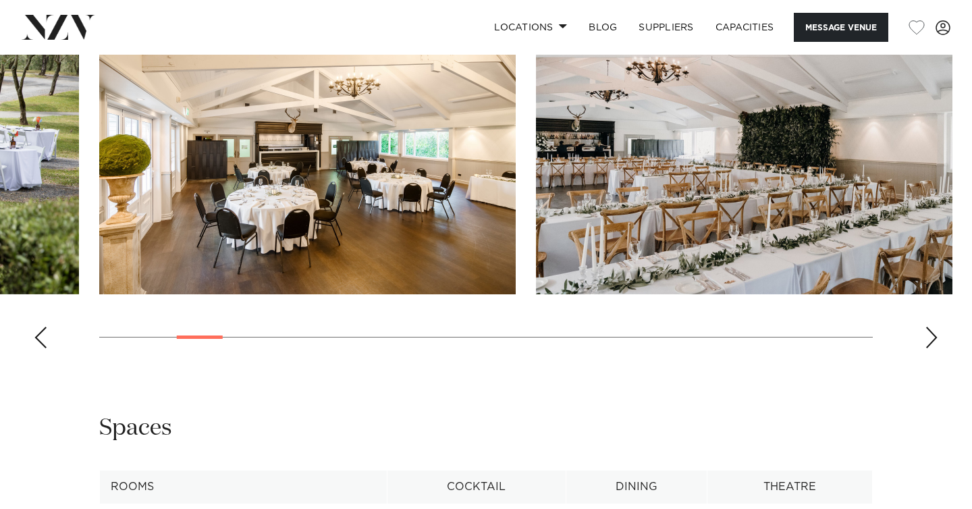
scroll to position [1478, 0]
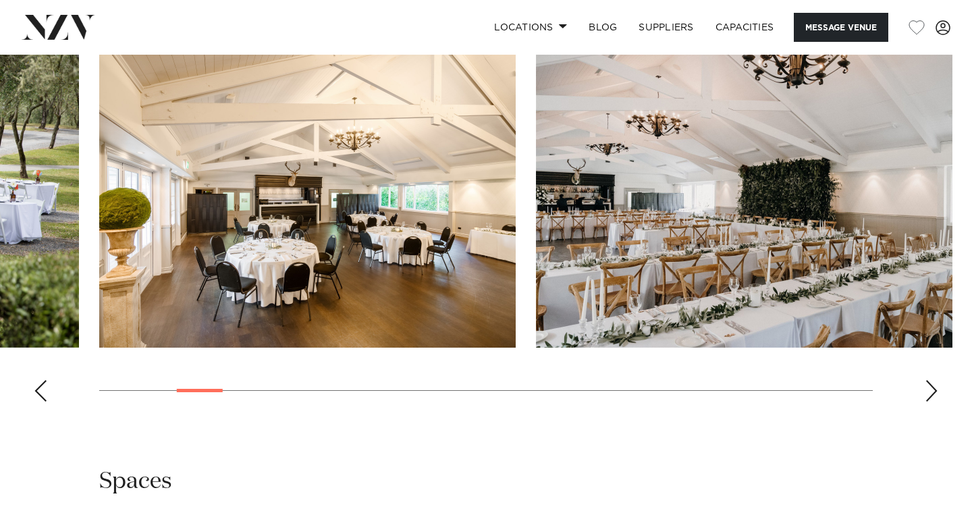
click at [932, 372] on swiper-container at bounding box center [486, 227] width 972 height 371
click at [931, 394] on div "Next slide" at bounding box center [931, 391] width 13 height 22
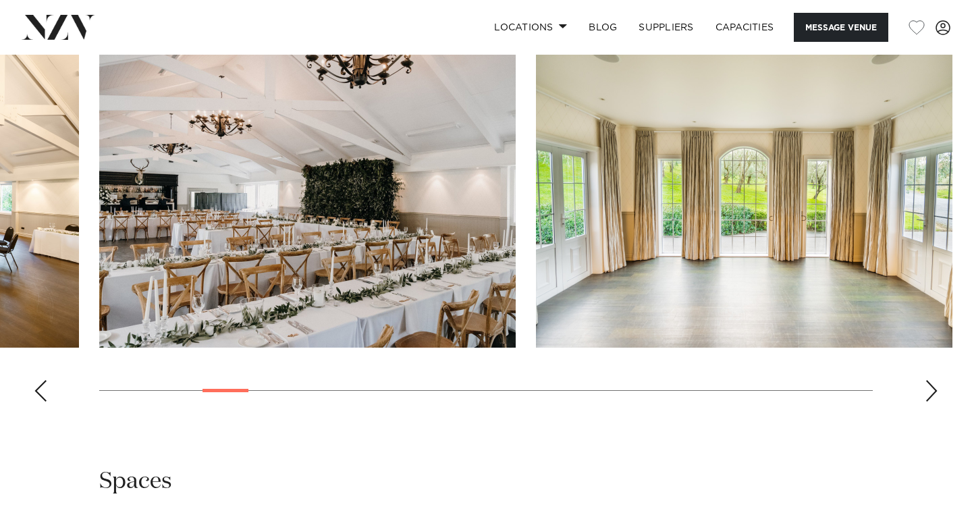
click at [931, 396] on div "Next slide" at bounding box center [931, 391] width 13 height 22
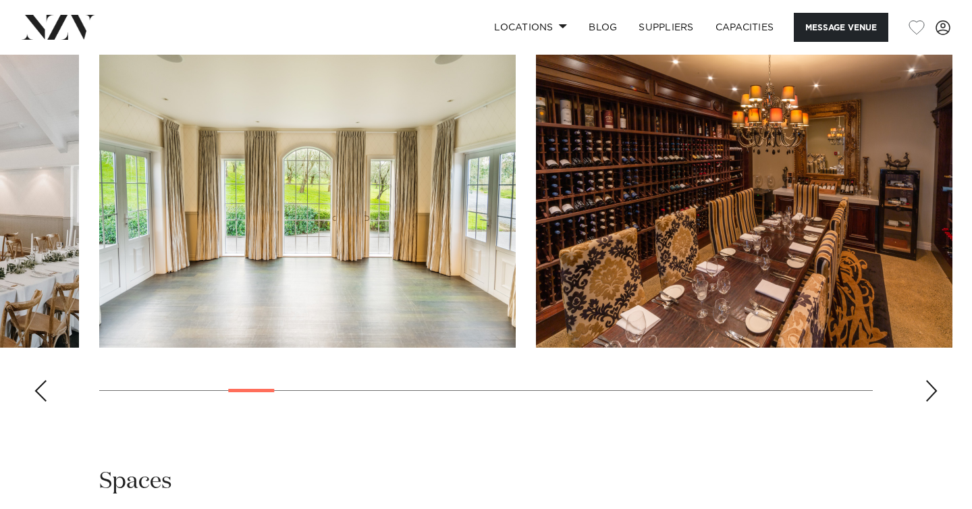
click at [931, 396] on div "Next slide" at bounding box center [931, 391] width 13 height 22
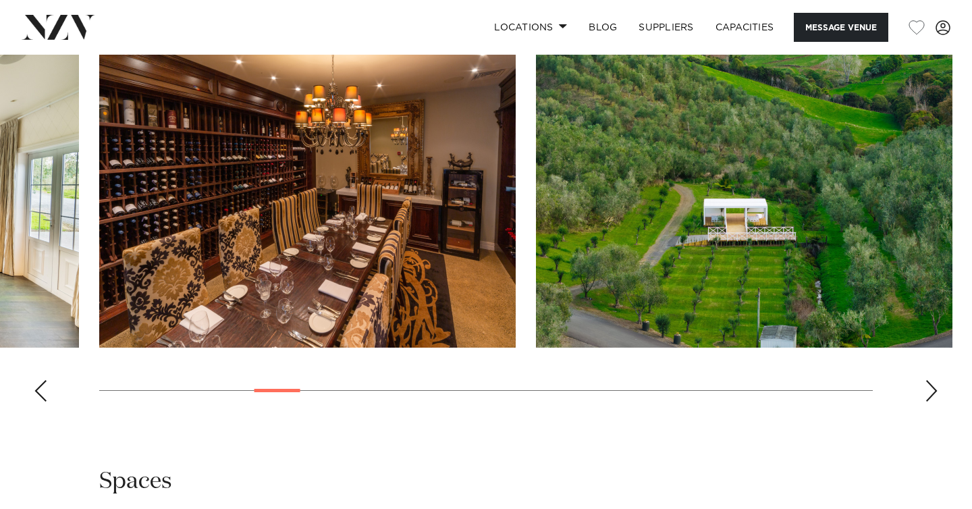
click at [931, 396] on div "Next slide" at bounding box center [931, 391] width 13 height 22
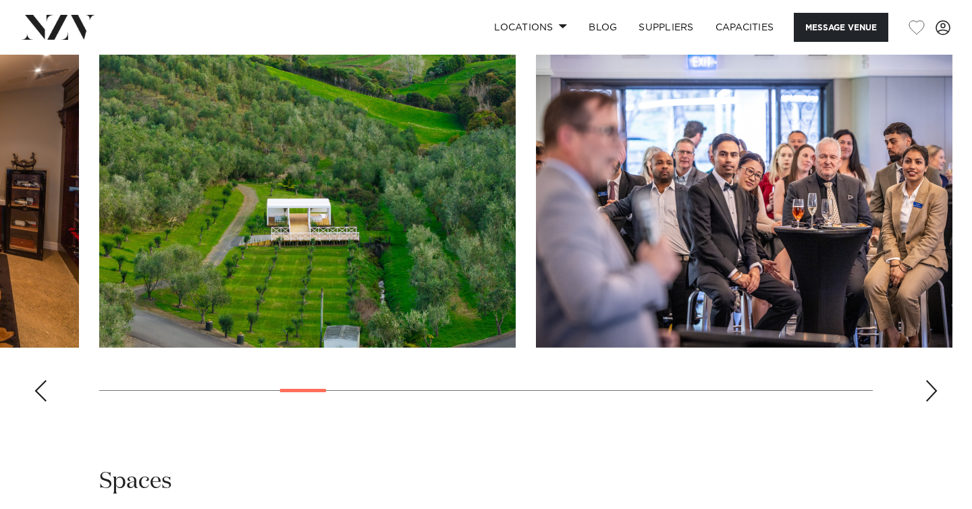
click at [931, 396] on div "Next slide" at bounding box center [931, 391] width 13 height 22
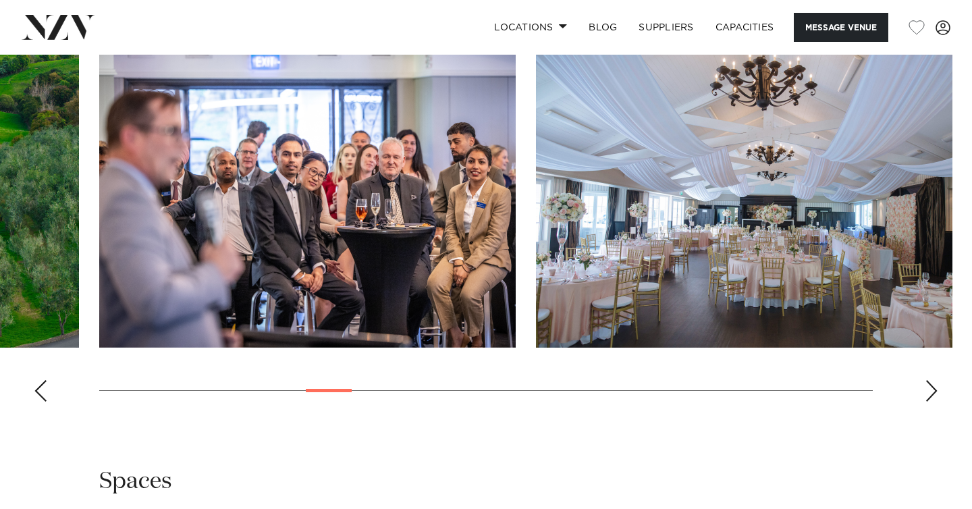
click at [931, 396] on div "Next slide" at bounding box center [931, 391] width 13 height 22
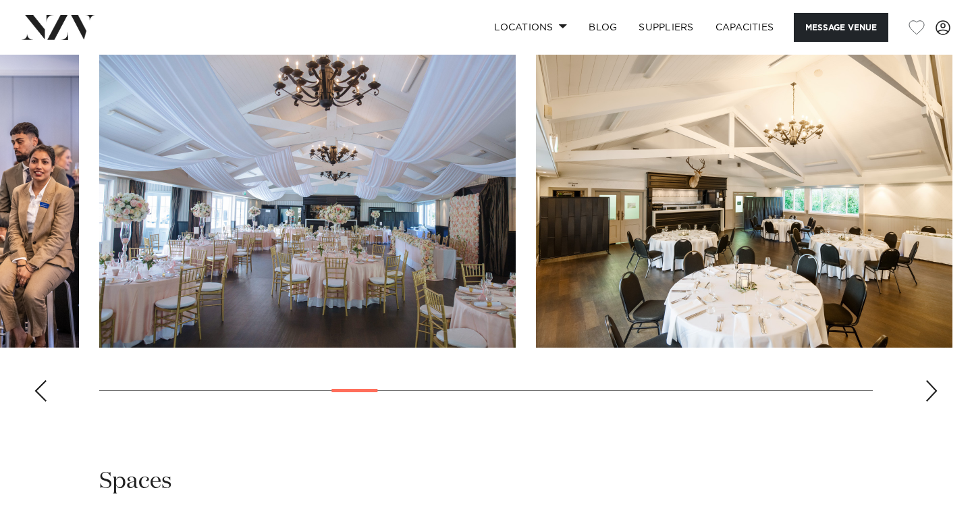
click at [931, 396] on div "Next slide" at bounding box center [931, 391] width 13 height 22
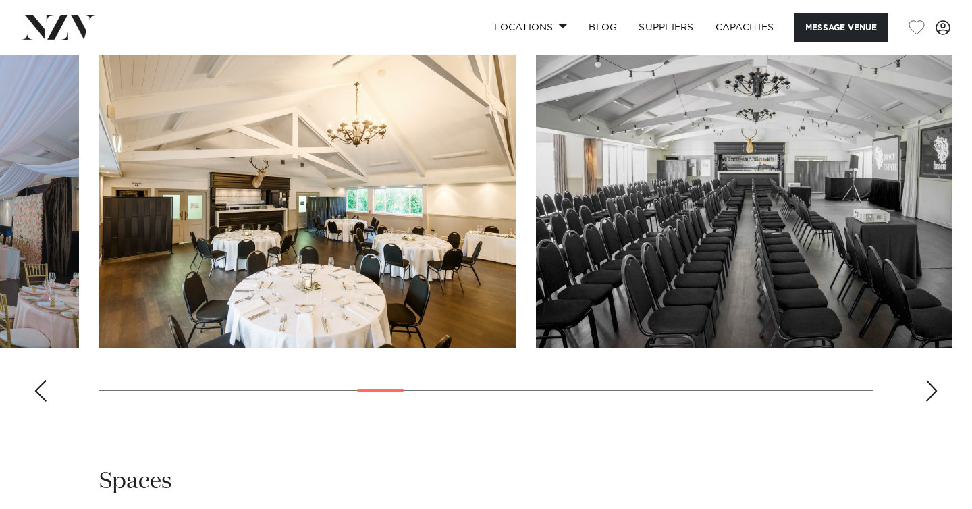
click at [931, 396] on div "Next slide" at bounding box center [931, 391] width 13 height 22
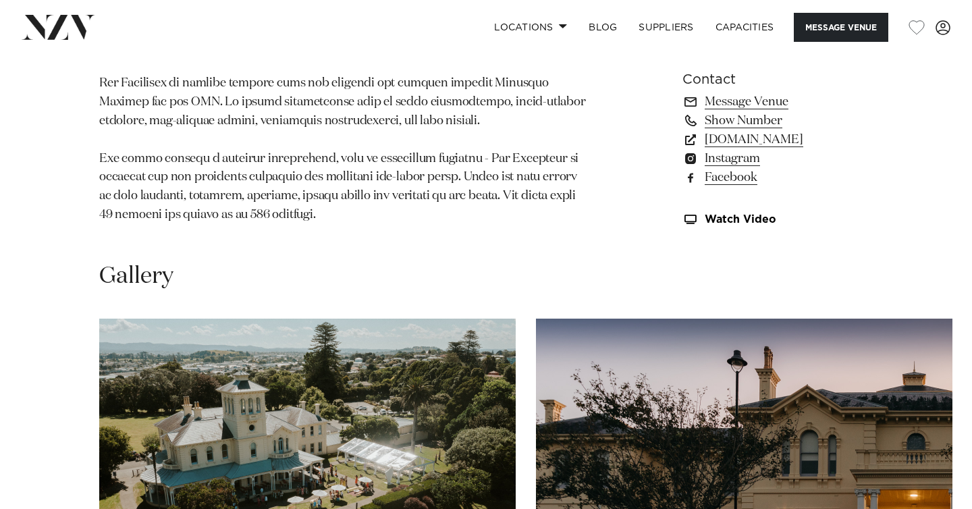
scroll to position [1226, 0]
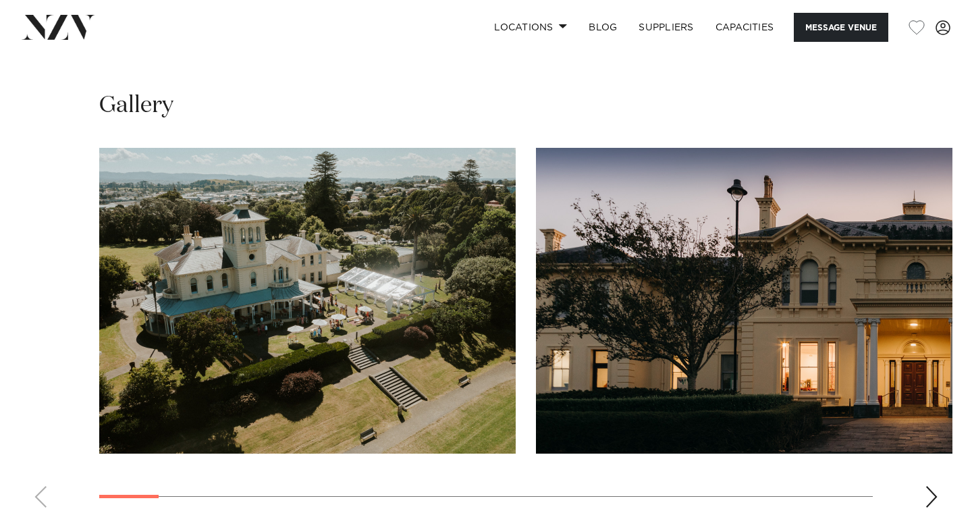
click at [929, 302] on img "2 / 23" at bounding box center [744, 301] width 416 height 306
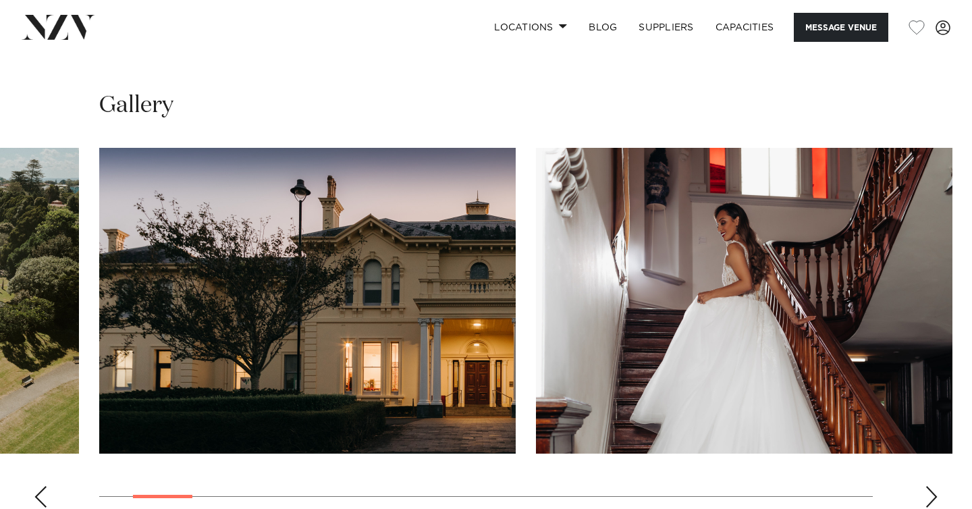
click at [934, 499] on div "Next slide" at bounding box center [931, 497] width 13 height 22
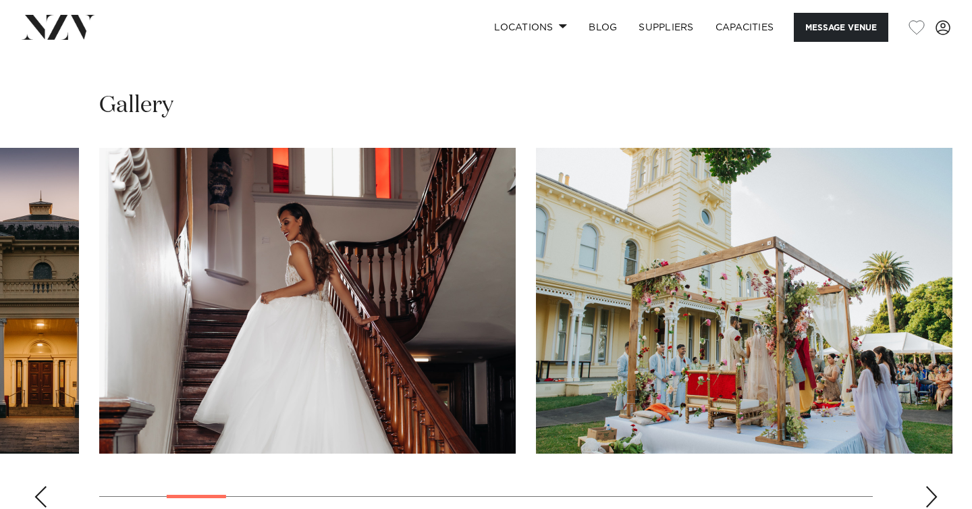
click at [933, 499] on div "Next slide" at bounding box center [931, 497] width 13 height 22
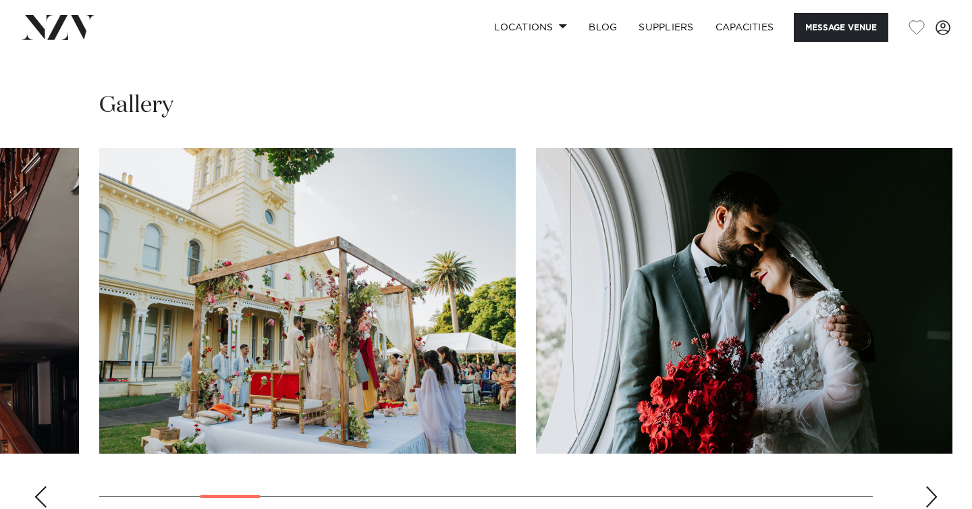
click at [933, 499] on div "Next slide" at bounding box center [931, 497] width 13 height 22
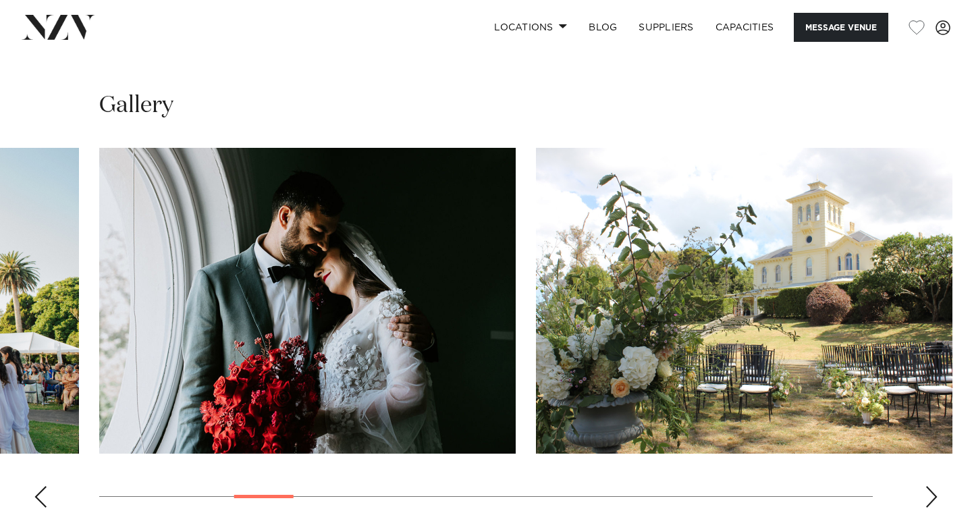
click at [933, 499] on div "Next slide" at bounding box center [931, 497] width 13 height 22
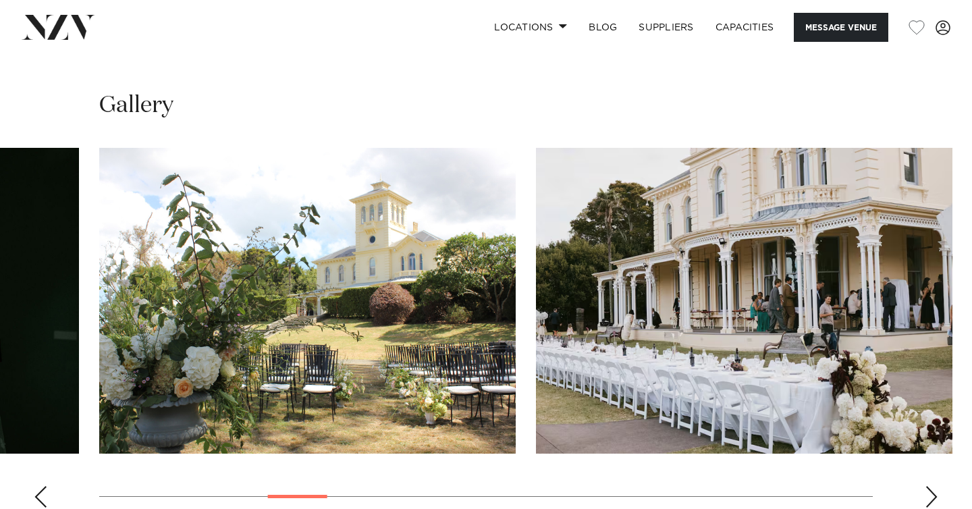
click at [933, 499] on div "Next slide" at bounding box center [931, 497] width 13 height 22
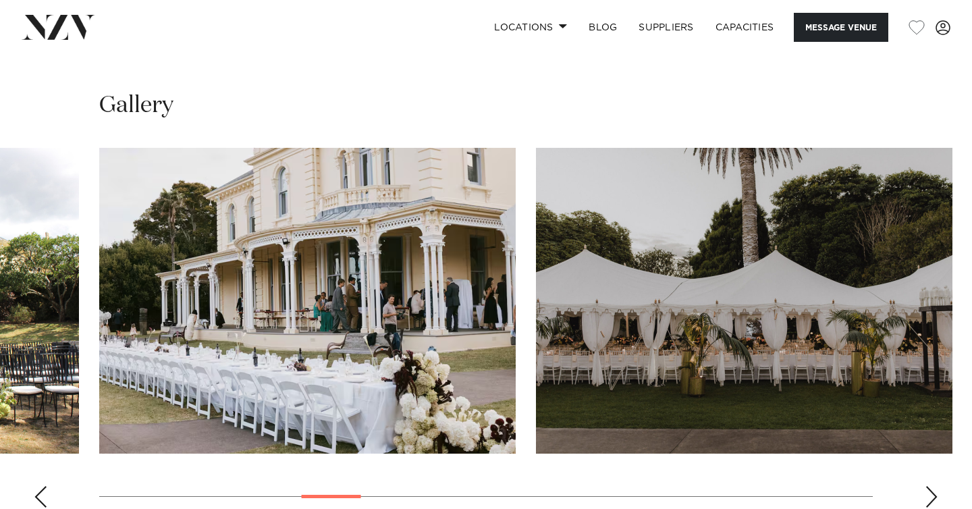
click at [933, 499] on div "Next slide" at bounding box center [931, 497] width 13 height 22
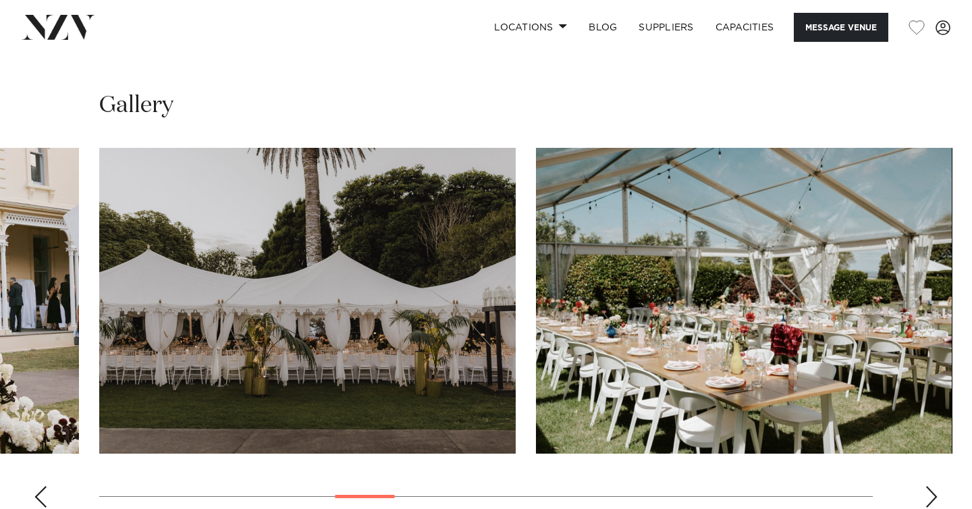
click at [933, 499] on div "Next slide" at bounding box center [931, 497] width 13 height 22
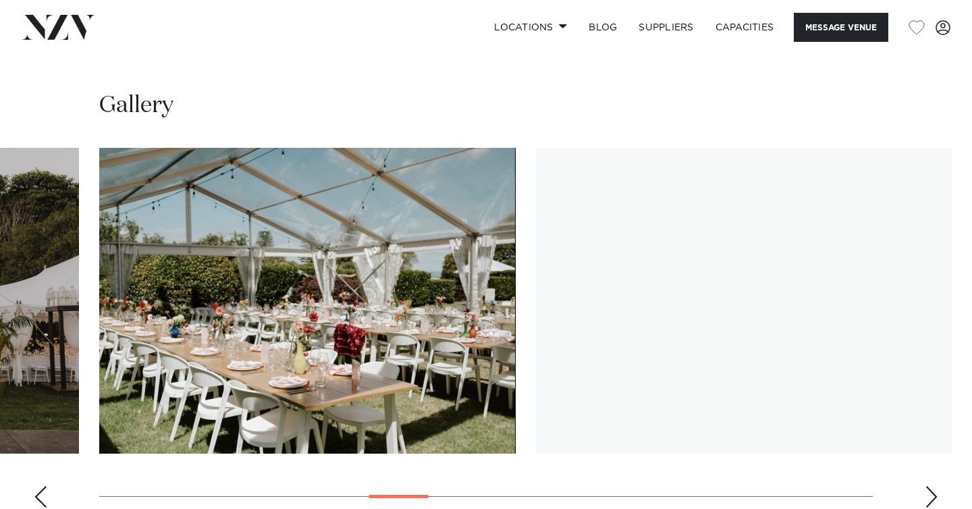
click at [933, 499] on div "Next slide" at bounding box center [931, 497] width 13 height 22
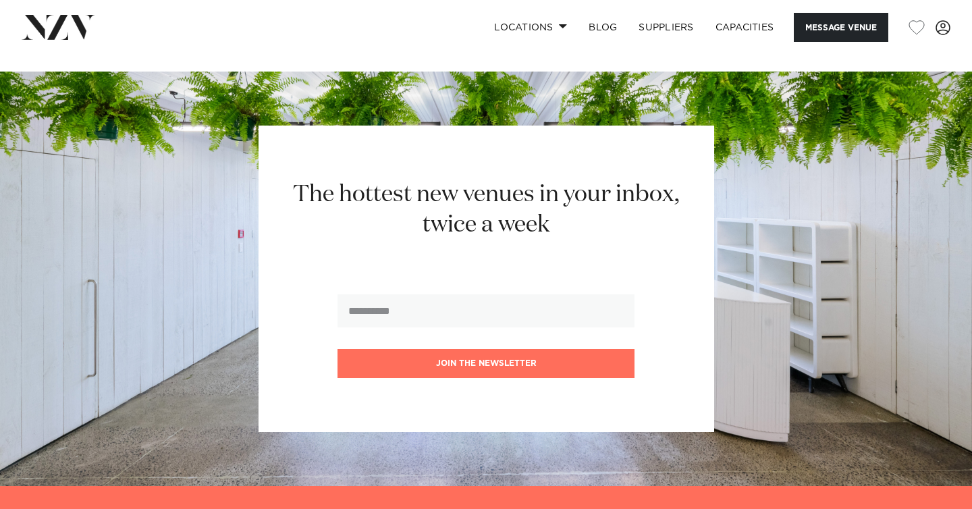
scroll to position [2031, 0]
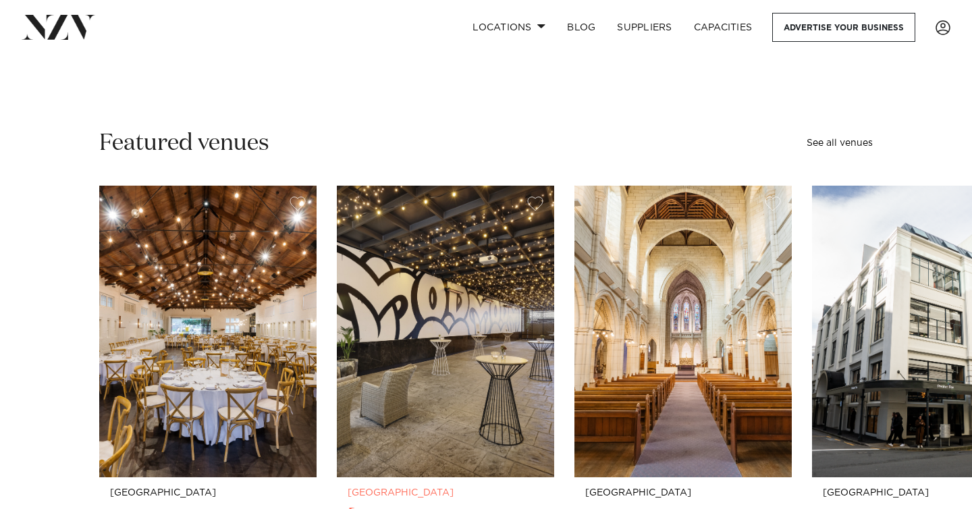
scroll to position [315, 0]
